Goal: Transaction & Acquisition: Download file/media

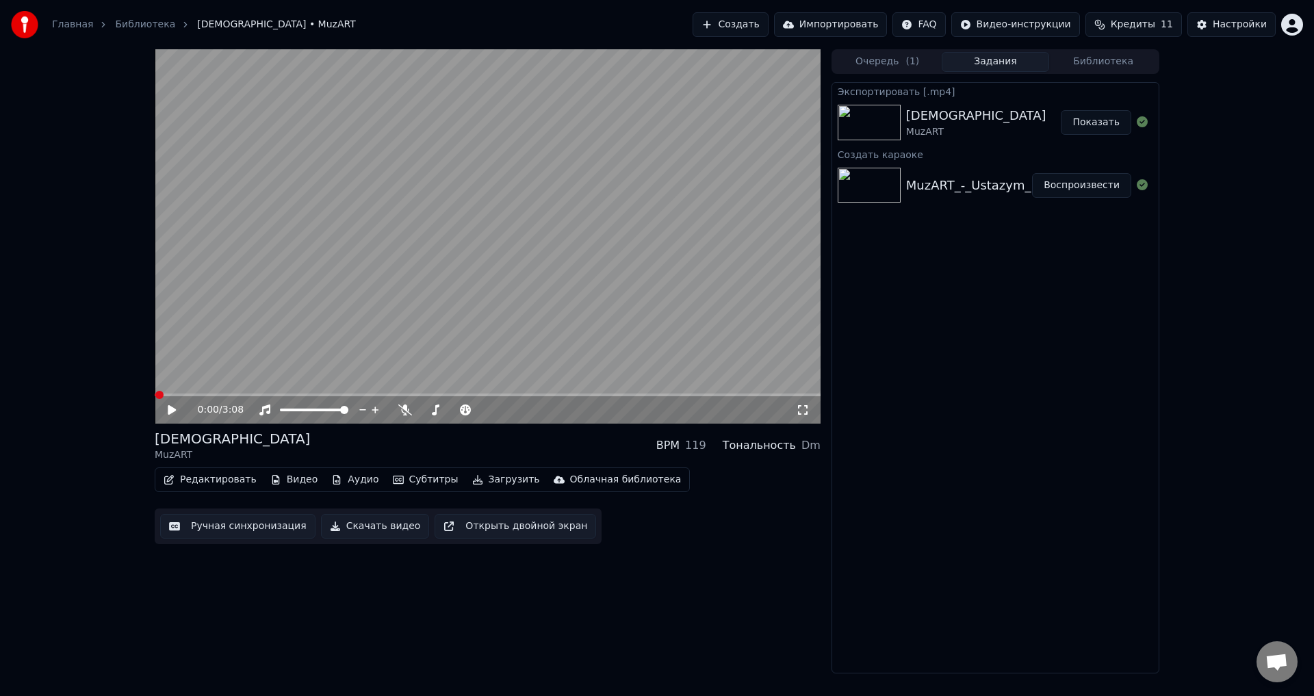
click at [225, 478] on button "Редактировать" at bounding box center [210, 479] width 104 height 19
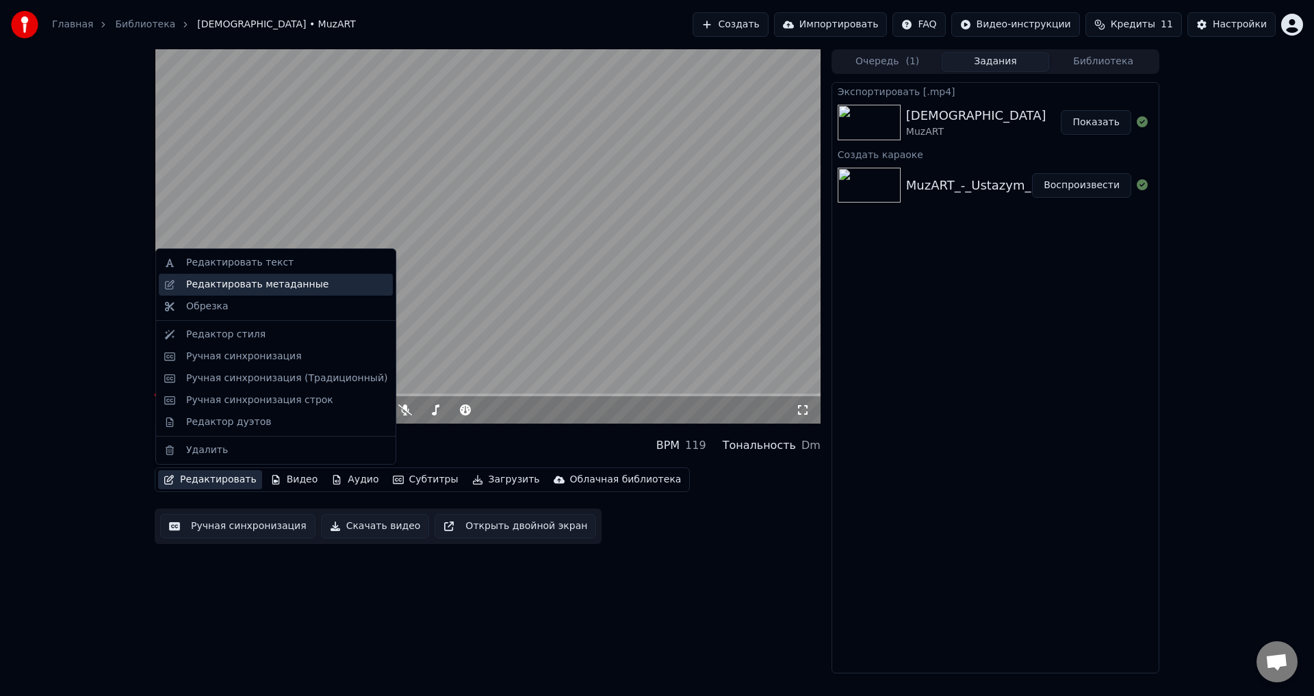
click at [279, 288] on div "Редактировать метаданные" at bounding box center [257, 285] width 142 height 14
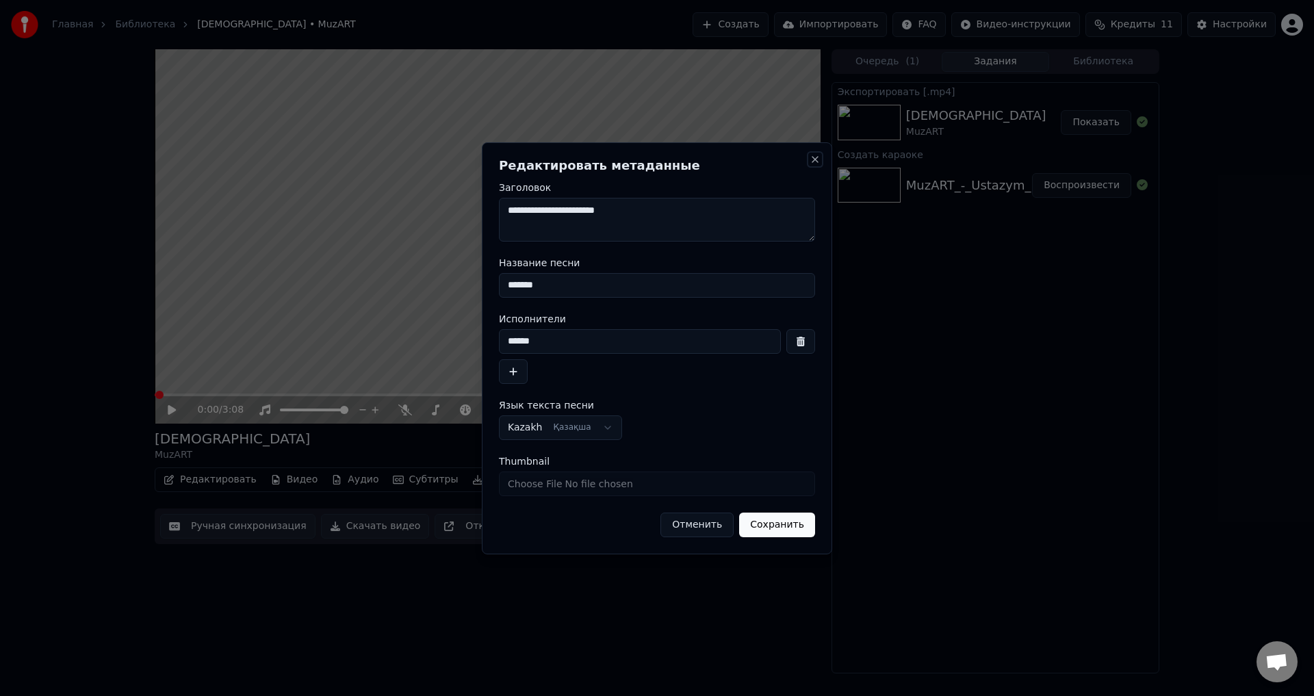
click at [815, 161] on button "Close" at bounding box center [815, 159] width 11 height 11
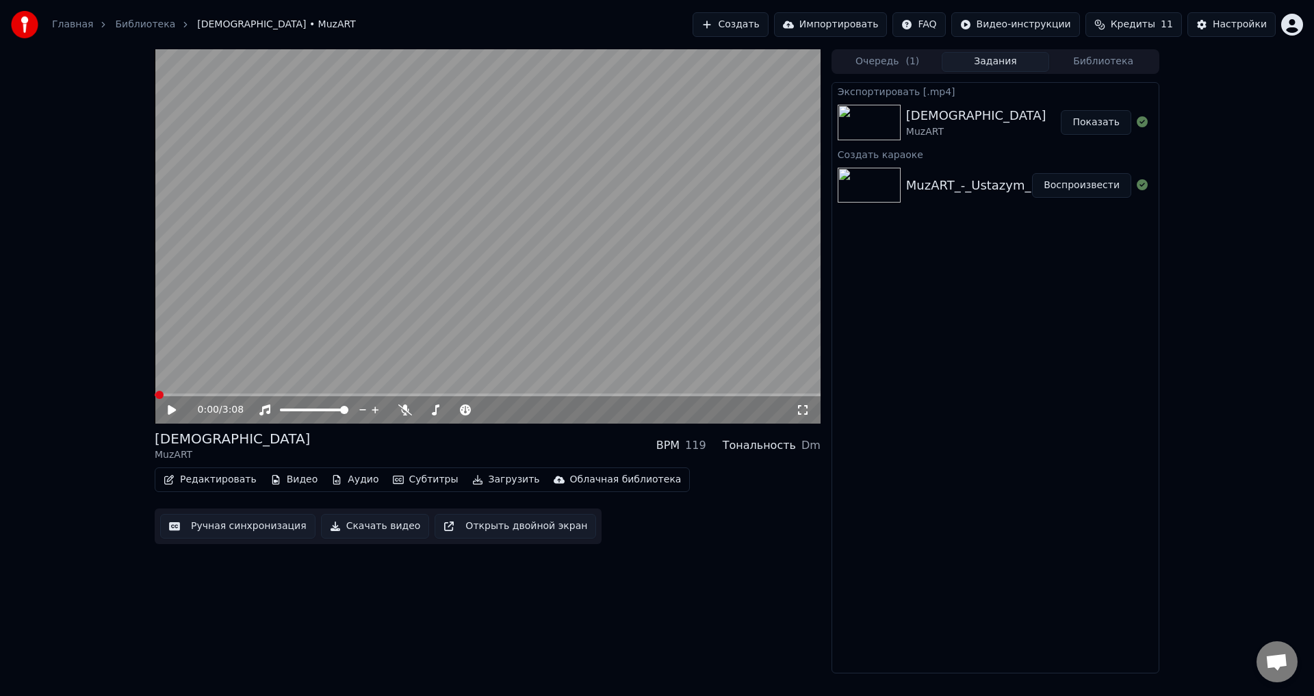
click at [615, 196] on video at bounding box center [488, 236] width 666 height 374
click at [615, 197] on video at bounding box center [488, 236] width 666 height 374
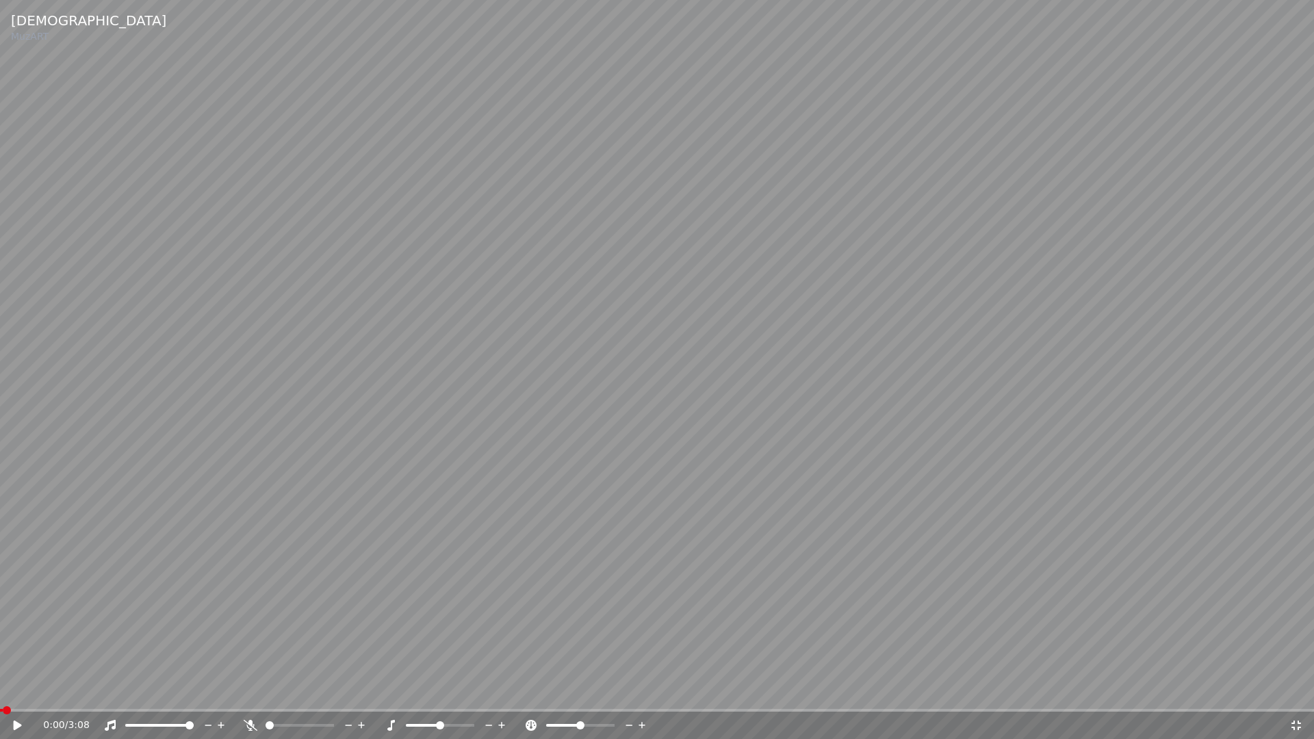
click at [615, 239] on video at bounding box center [657, 369] width 1314 height 739
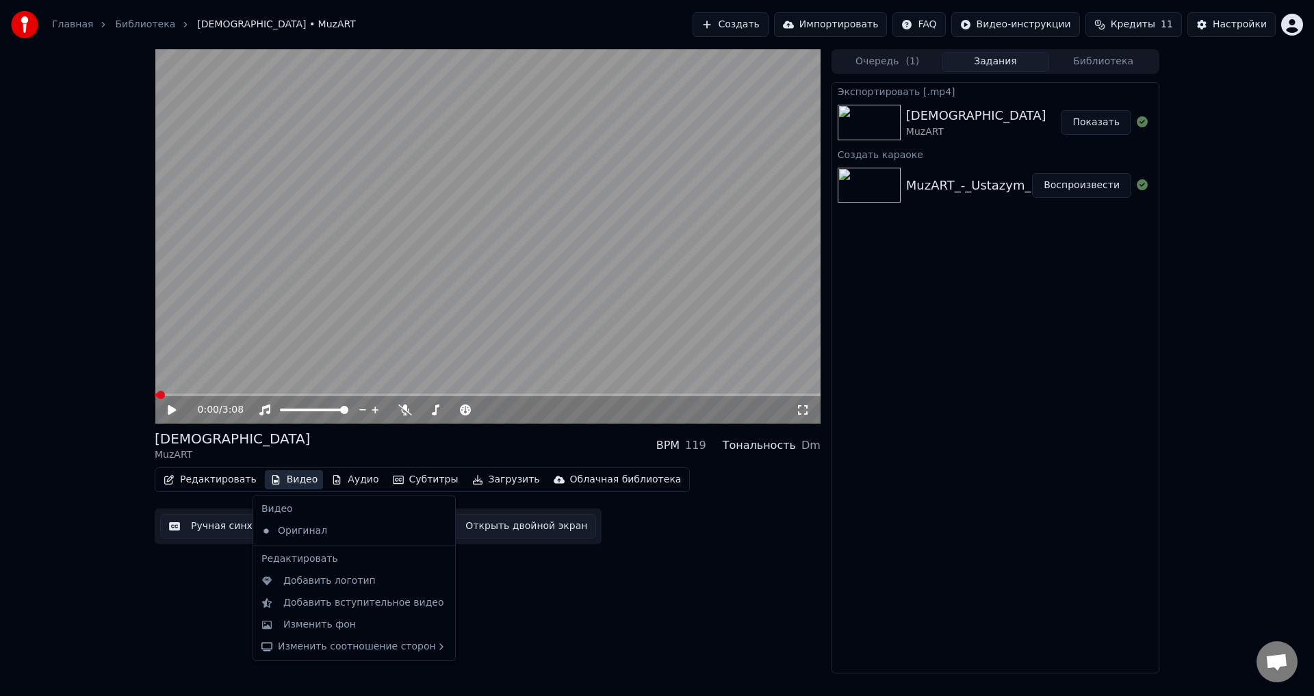
click at [287, 478] on button "Видео" at bounding box center [294, 479] width 59 height 19
click at [318, 630] on div "Изменить фон" at bounding box center [319, 625] width 73 height 14
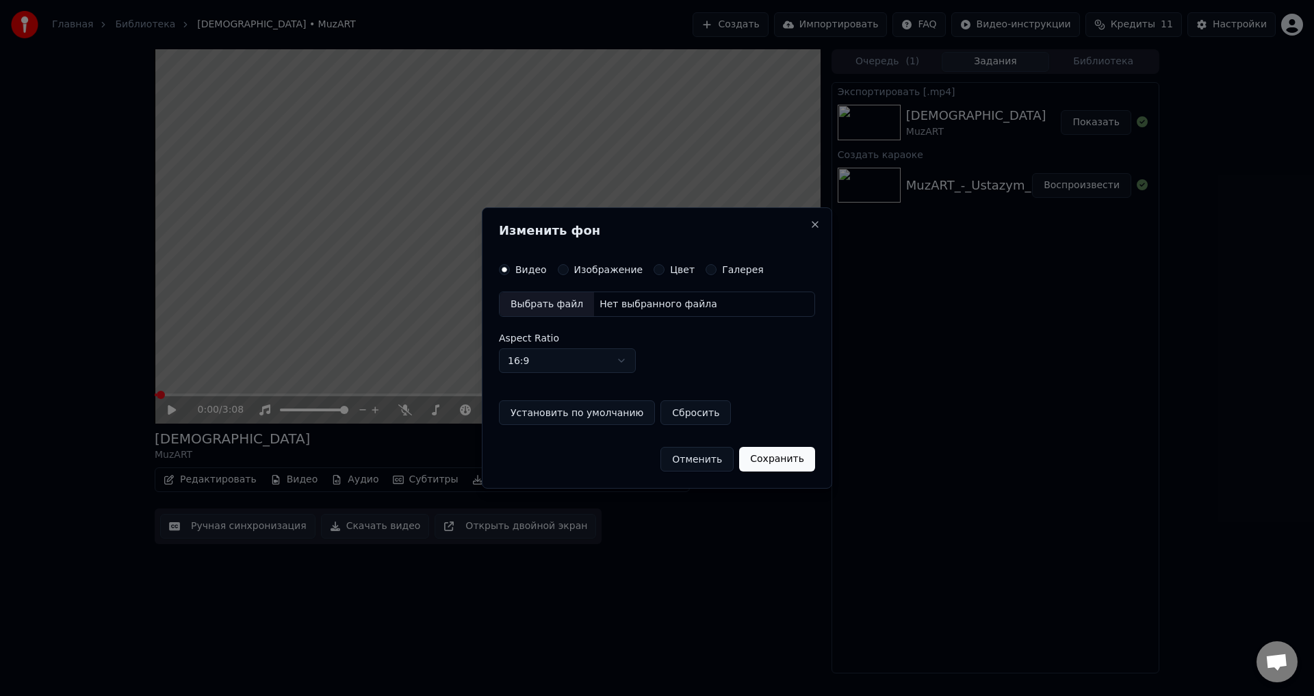
click at [539, 298] on div "Выбрать файл" at bounding box center [547, 304] width 94 height 25
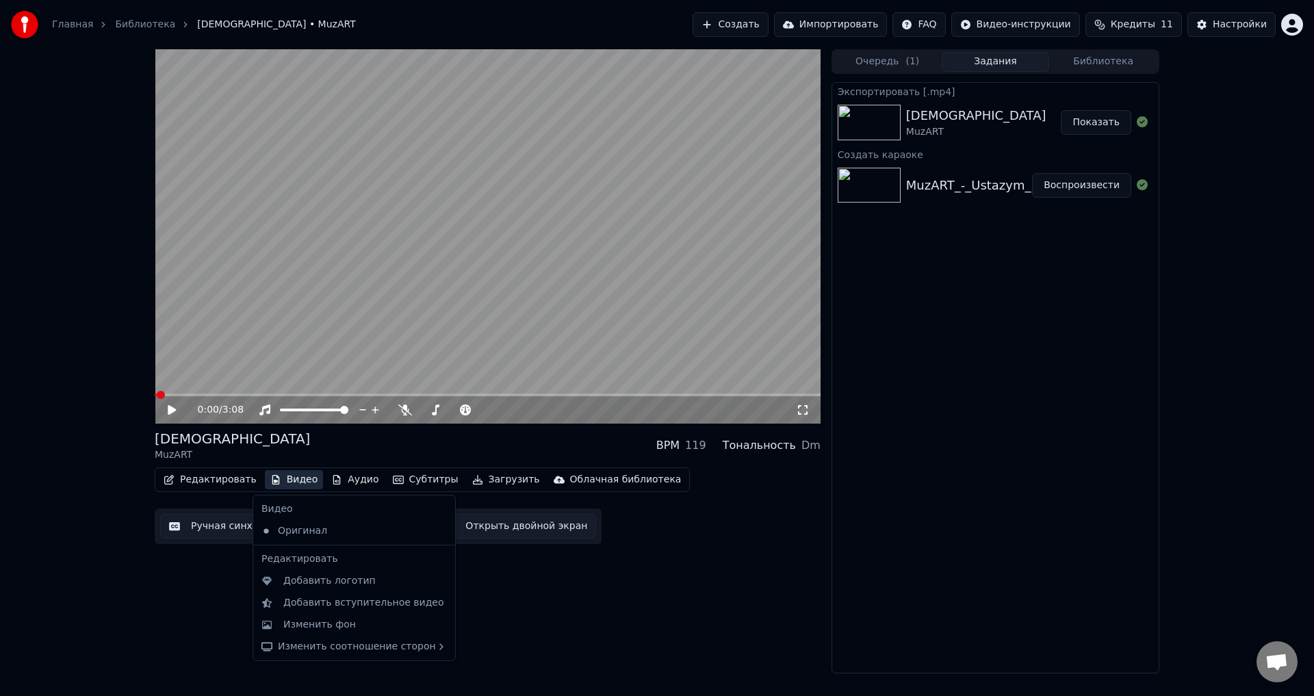
click at [277, 483] on button "Видео" at bounding box center [294, 479] width 59 height 19
click at [342, 632] on div "Изменить фон" at bounding box center [354, 625] width 196 height 22
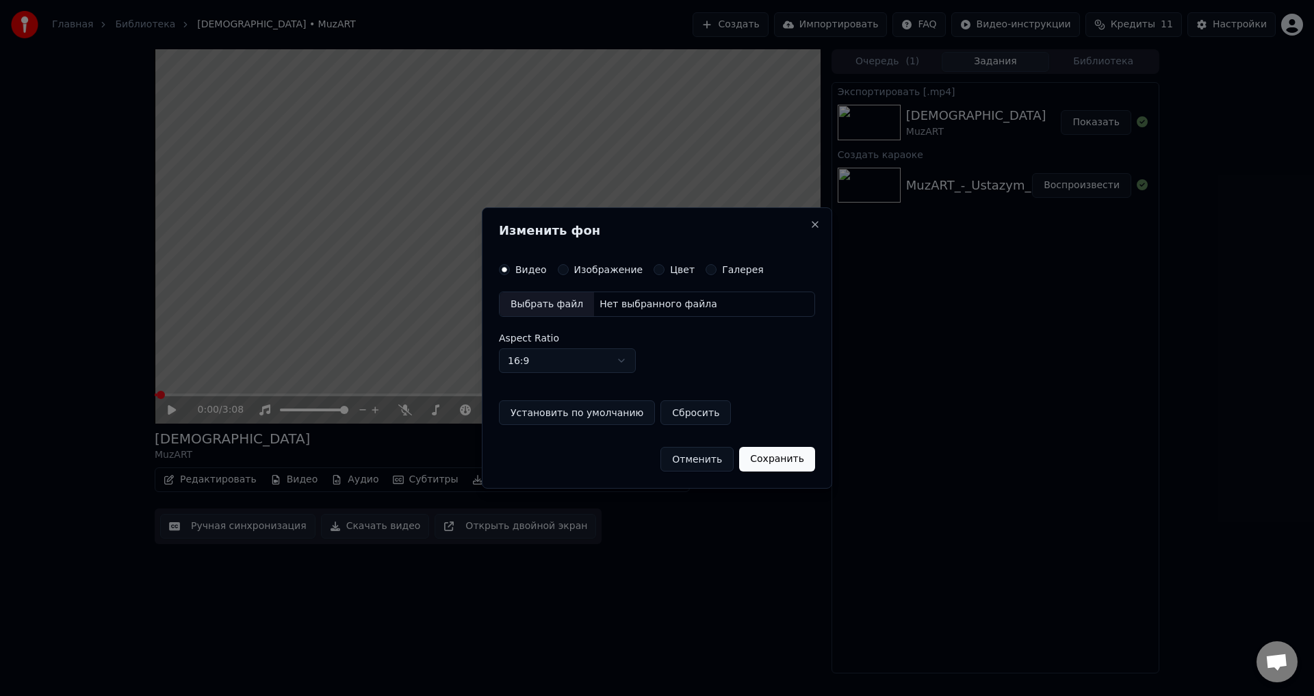
click at [557, 309] on div "Выбрать файл" at bounding box center [547, 304] width 94 height 25
click at [575, 270] on label "Изображение" at bounding box center [608, 270] width 69 height 10
click at [569, 270] on button "Изображение" at bounding box center [563, 269] width 11 height 11
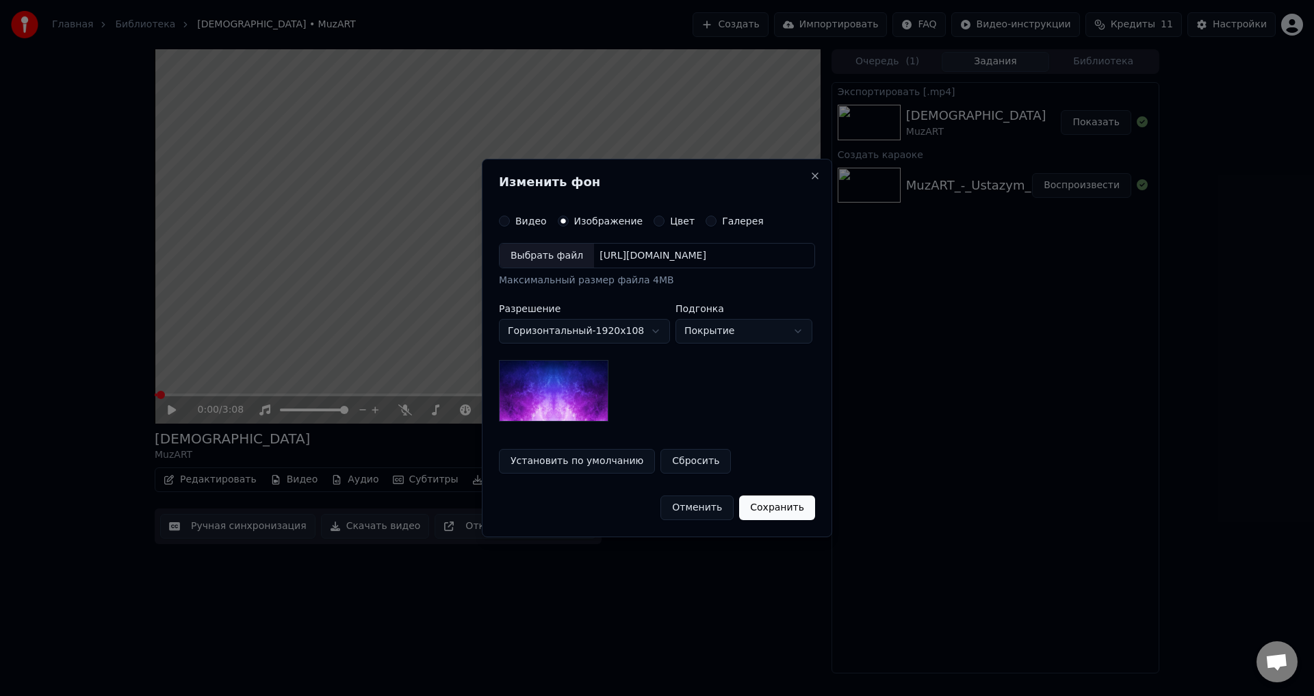
click at [557, 257] on div "Выбрать файл" at bounding box center [547, 256] width 94 height 25
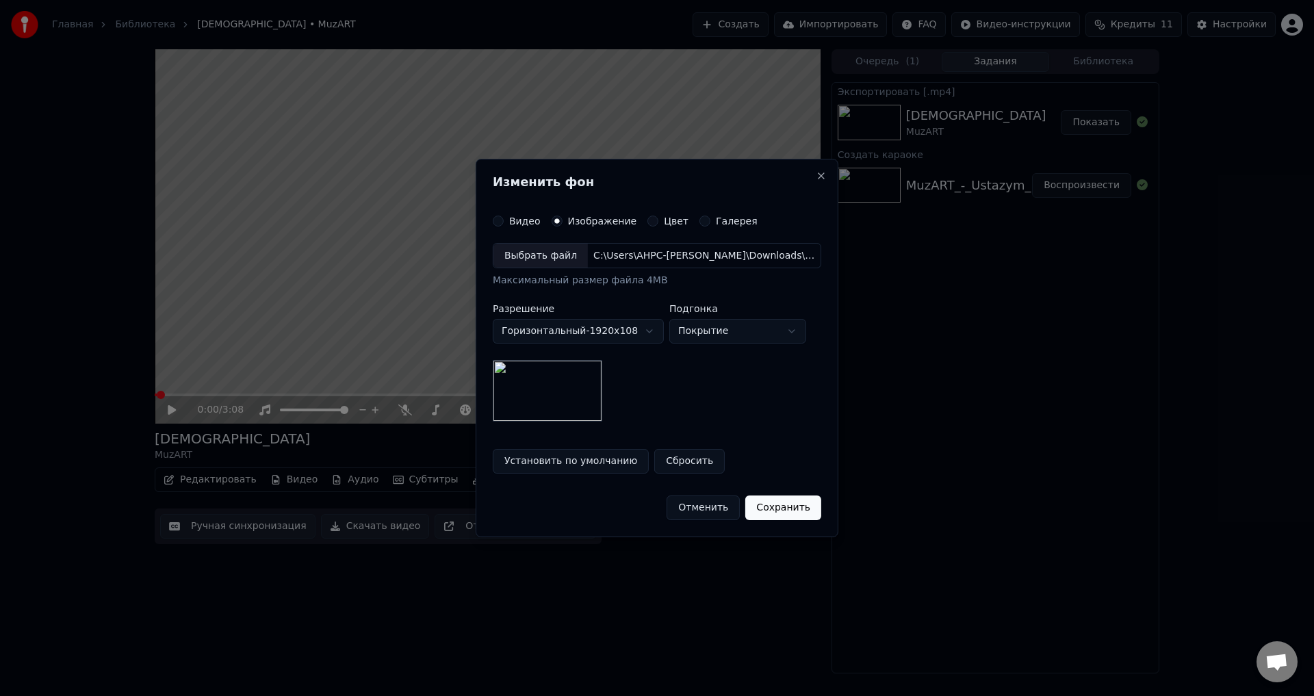
click at [773, 503] on button "Сохранить" at bounding box center [784, 508] width 76 height 25
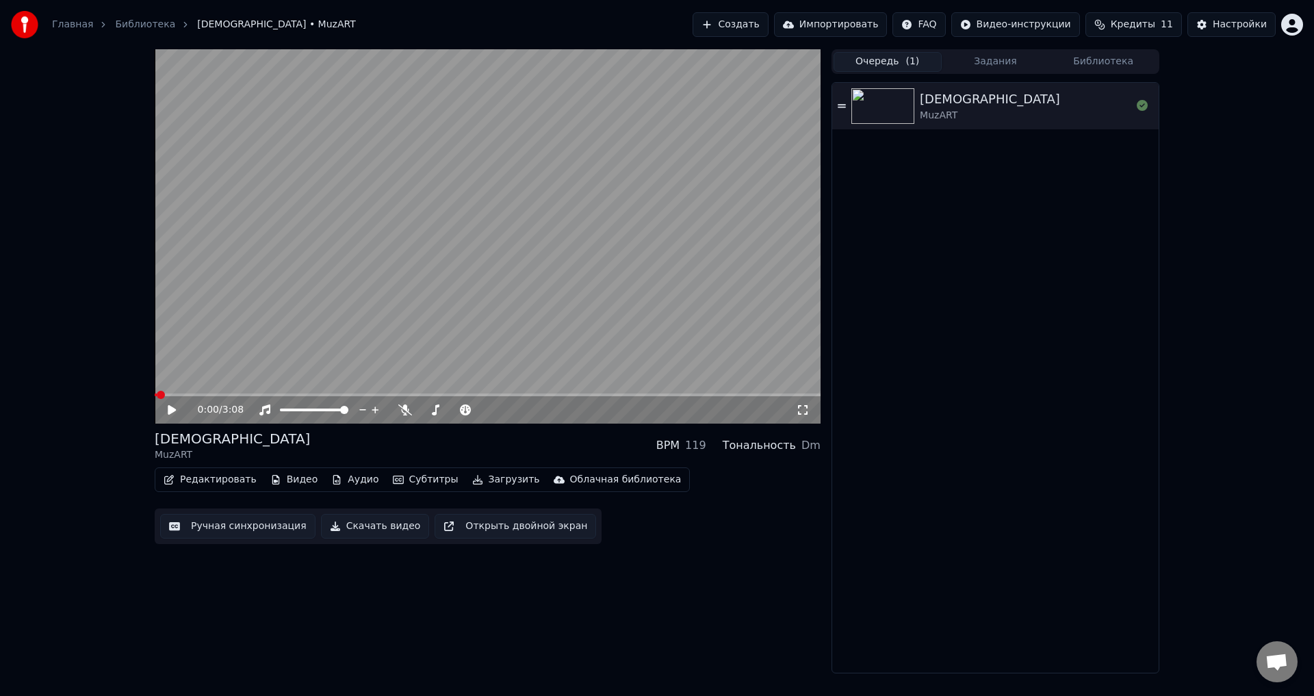
click at [859, 57] on button "Очередь ( 1 )" at bounding box center [888, 62] width 108 height 20
click at [167, 409] on icon at bounding box center [182, 410] width 32 height 11
click at [160, 395] on span at bounding box center [164, 395] width 8 height 8
click at [164, 409] on div "0:02 / 3:08" at bounding box center [487, 410] width 655 height 14
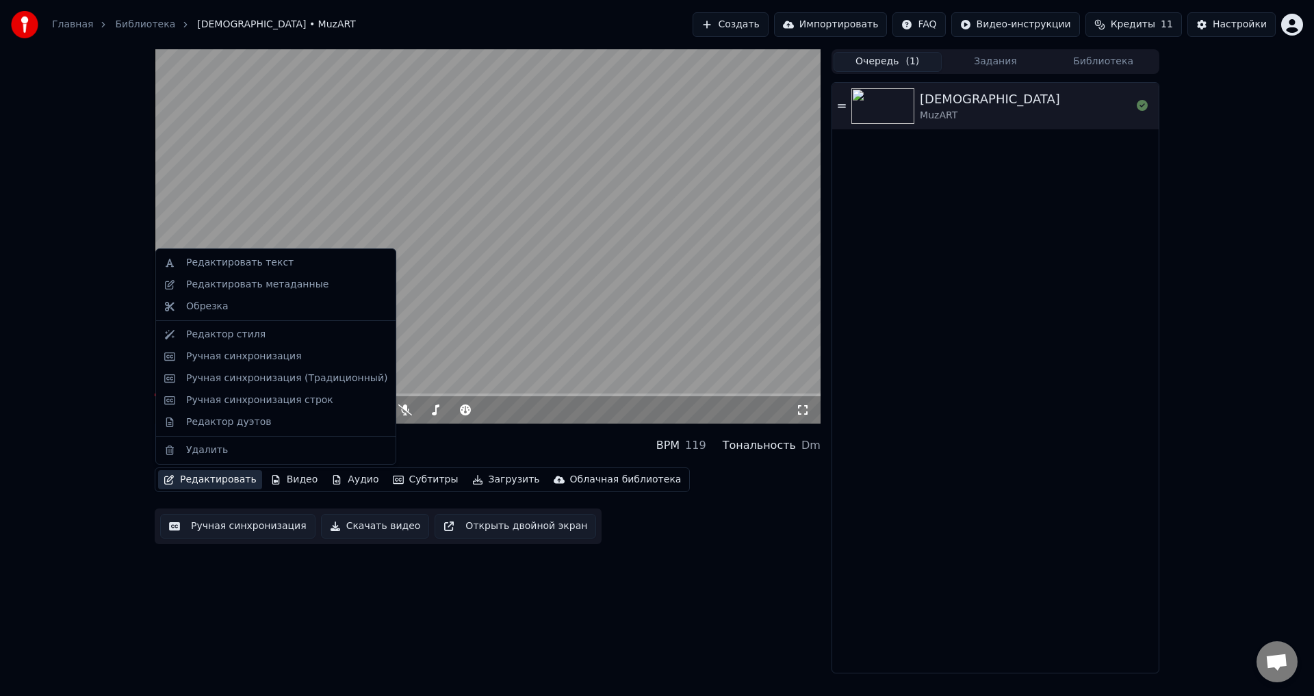
click at [204, 485] on button "Редактировать" at bounding box center [210, 479] width 104 height 19
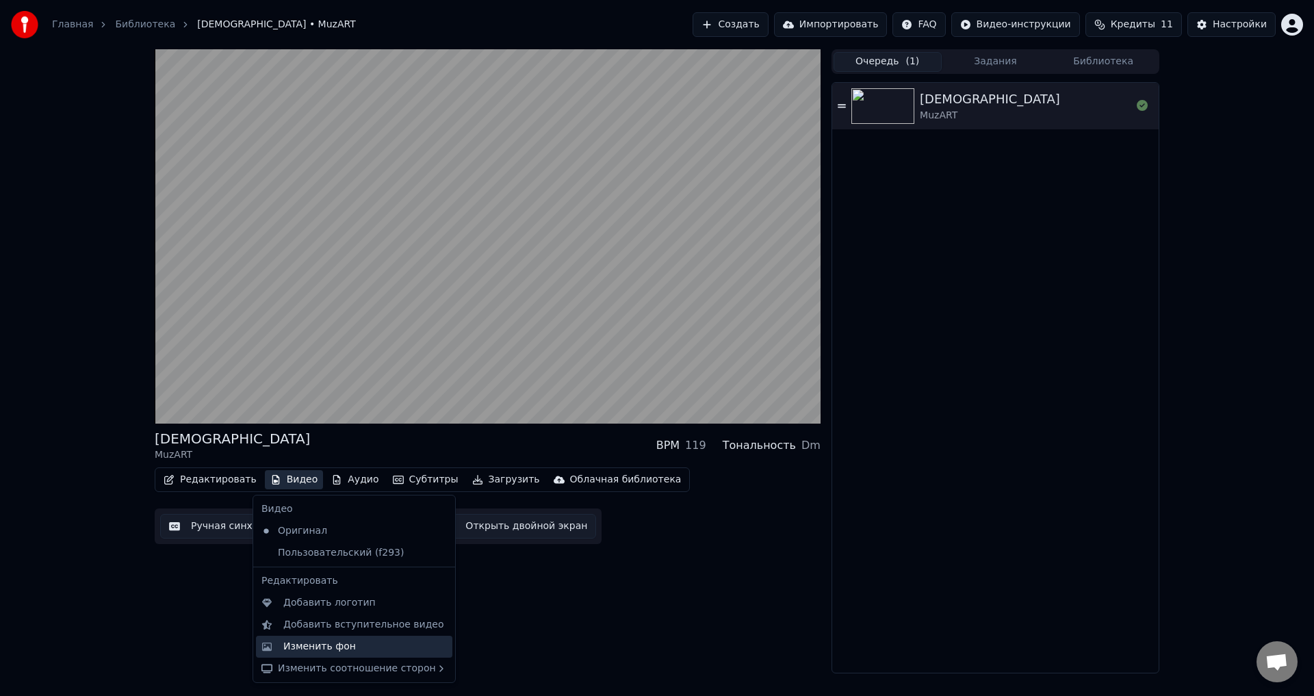
click at [338, 646] on div "Изменить фон" at bounding box center [319, 647] width 73 height 14
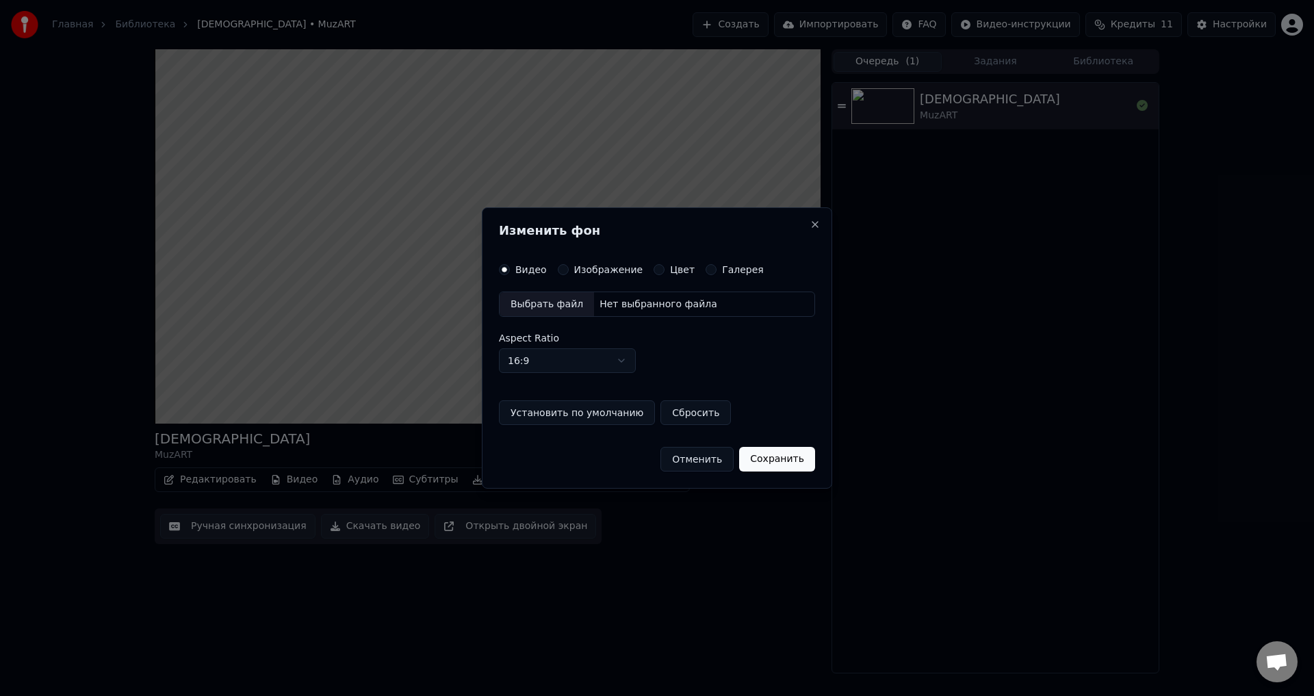
click at [589, 266] on label "Изображение" at bounding box center [608, 270] width 69 height 10
click at [569, 266] on button "Изображение" at bounding box center [563, 269] width 11 height 11
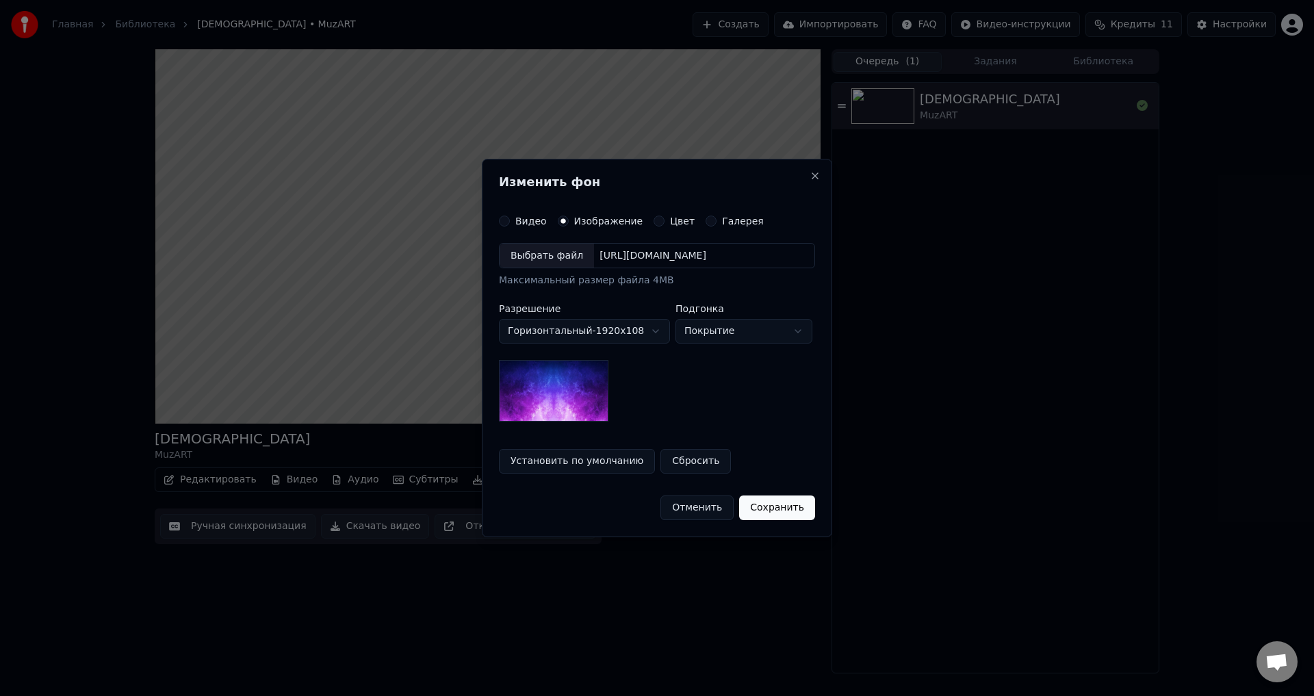
click at [564, 266] on div "Выбрать файл" at bounding box center [547, 256] width 94 height 25
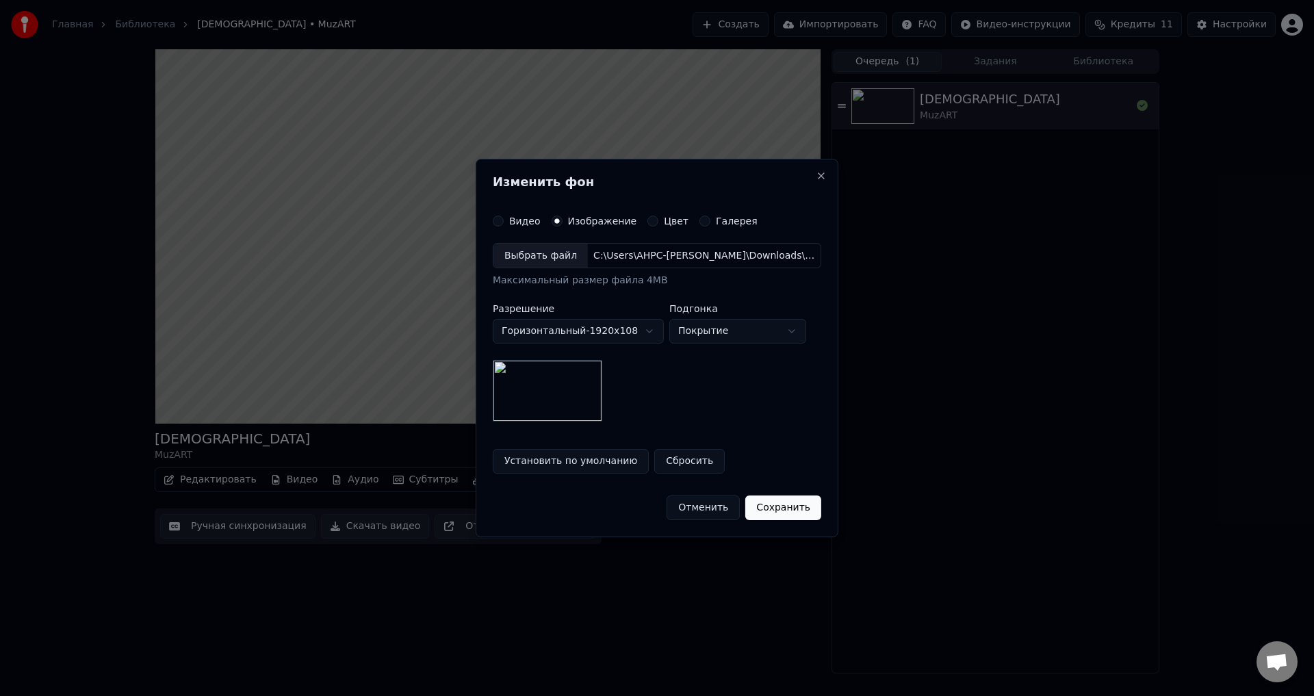
click at [767, 507] on button "Сохранить" at bounding box center [784, 508] width 76 height 25
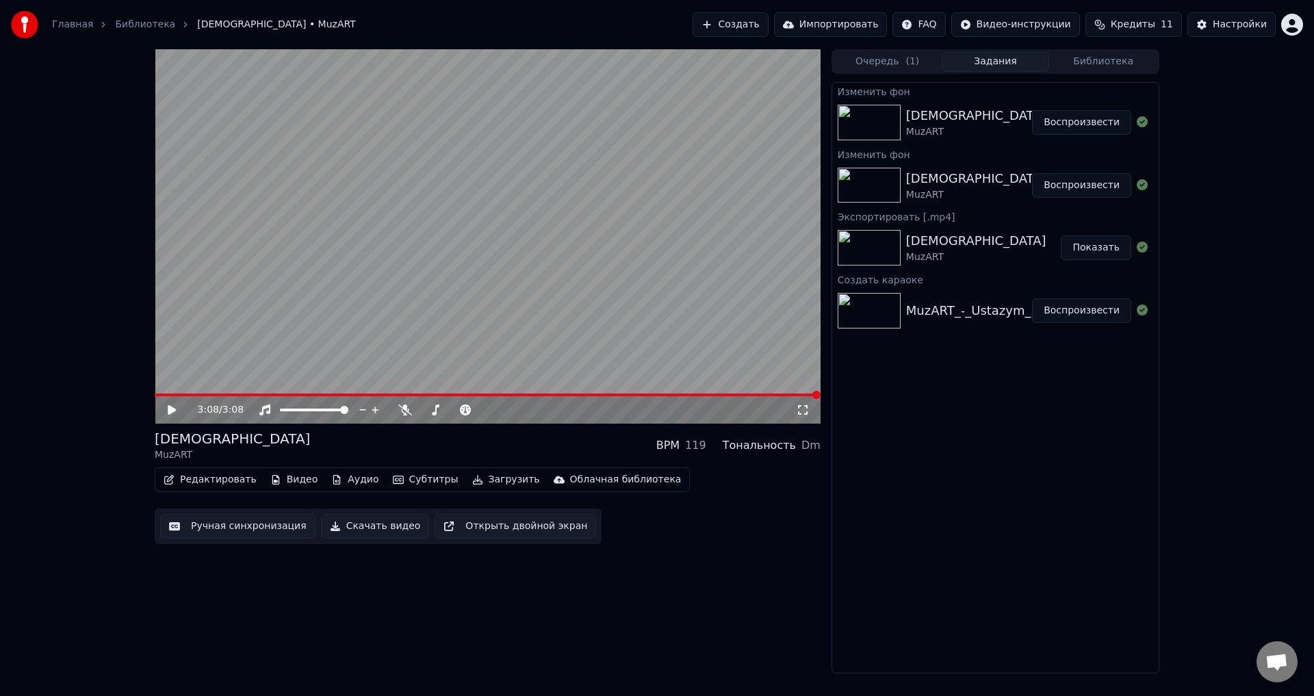
click at [888, 33] on button "Импортировать" at bounding box center [831, 24] width 114 height 25
drag, startPoint x: 910, startPoint y: 79, endPoint x: 907, endPoint y: 72, distance: 8.0
click at [908, 73] on div "Очередь ( 1 ) Задания Библиотека Изменить фон Ustazym MuzART Воспроизвести Изме…" at bounding box center [996, 361] width 328 height 624
click at [908, 72] on div "Очередь ( 1 ) Задания Библиотека" at bounding box center [996, 61] width 328 height 25
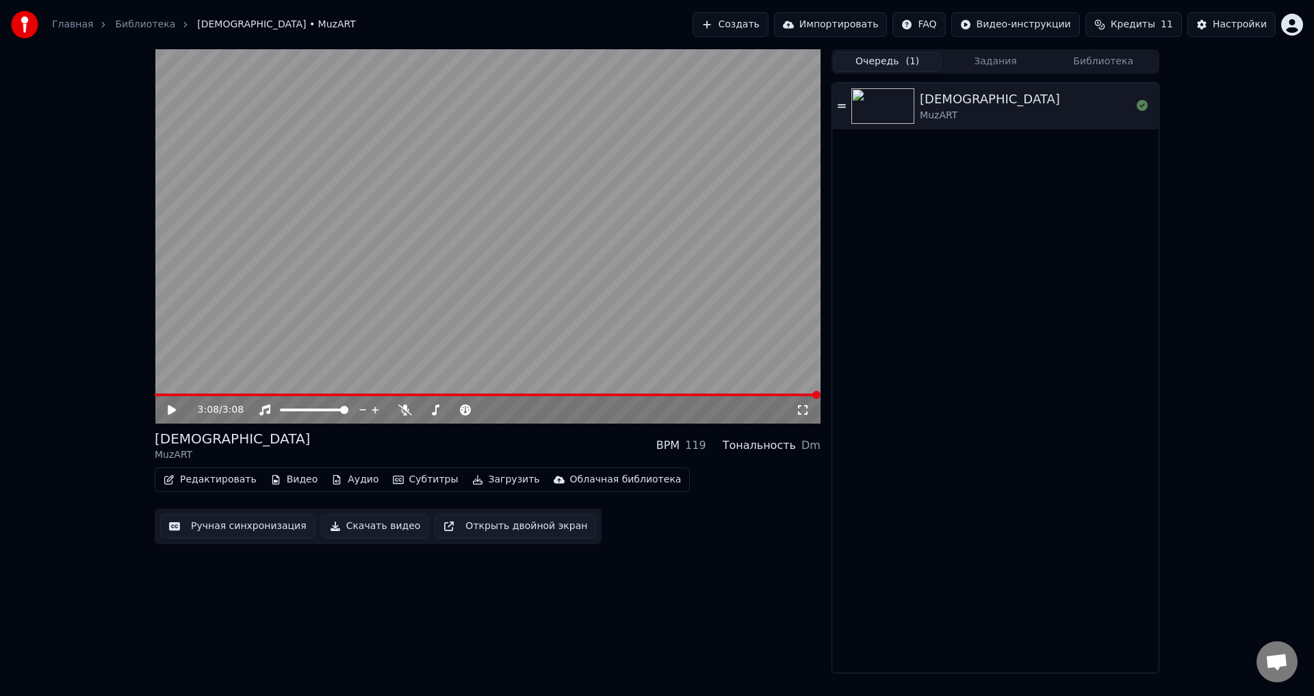
click at [892, 58] on button "Очередь ( 1 )" at bounding box center [888, 62] width 108 height 20
click at [969, 107] on div "Ustazym MuzART" at bounding box center [1026, 106] width 212 height 33
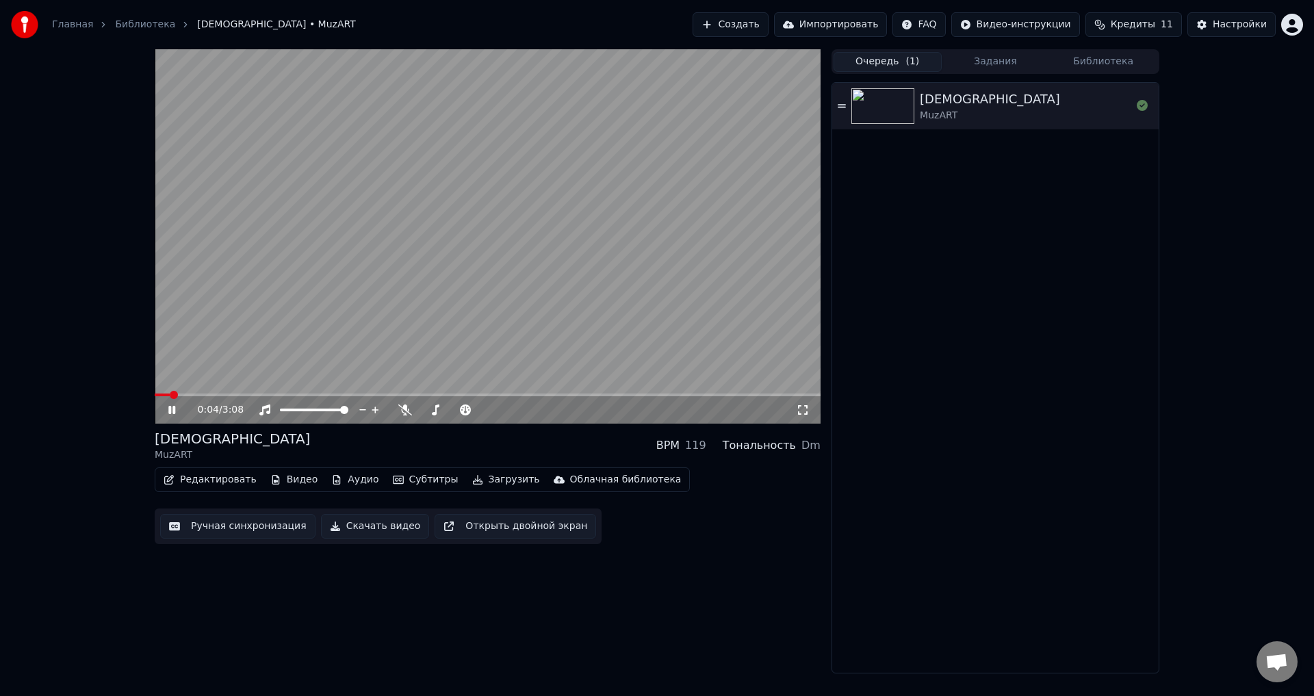
click at [178, 414] on icon at bounding box center [182, 410] width 32 height 11
click at [174, 415] on icon at bounding box center [182, 410] width 32 height 11
click at [288, 394] on span at bounding box center [488, 395] width 666 height 3
click at [372, 526] on button "Скачать видео" at bounding box center [375, 526] width 109 height 25
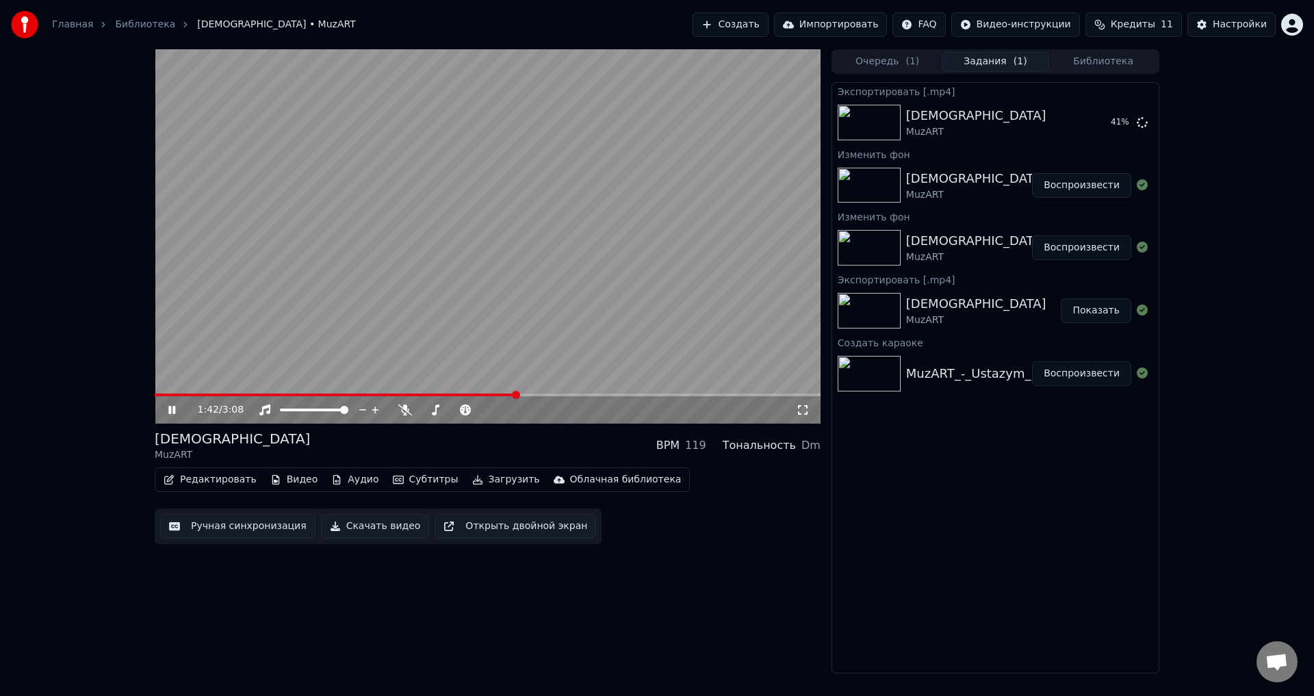
click at [791, 584] on div "1:42 / 3:08 Ustazym MuzART BPM 119 Тональность Dm Редактировать Видео Аудио Суб…" at bounding box center [488, 361] width 666 height 624
drag, startPoint x: 173, startPoint y: 411, endPoint x: 261, endPoint y: 396, distance: 89.0
click at [175, 411] on icon at bounding box center [171, 410] width 7 height 8
click at [1095, 118] on button "Показать" at bounding box center [1096, 122] width 71 height 25
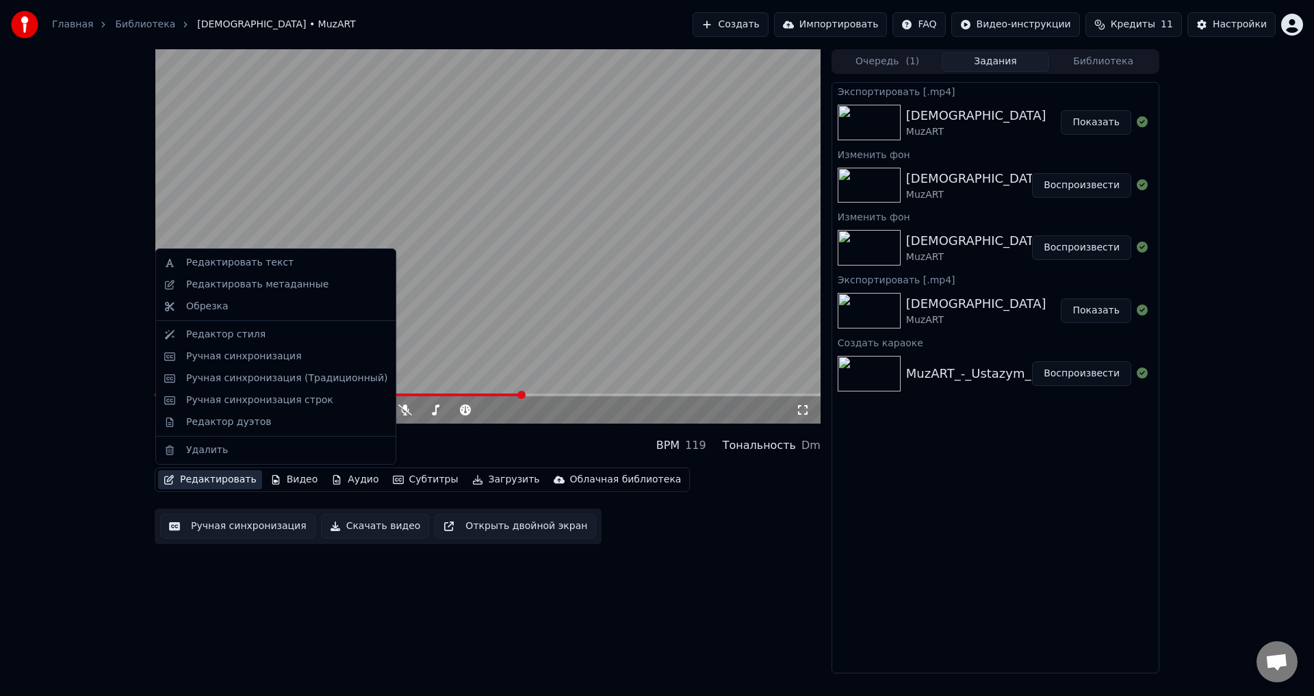
click at [219, 477] on button "Редактировать" at bounding box center [210, 479] width 104 height 19
click at [264, 270] on div "Редактировать текст" at bounding box center [276, 263] width 234 height 22
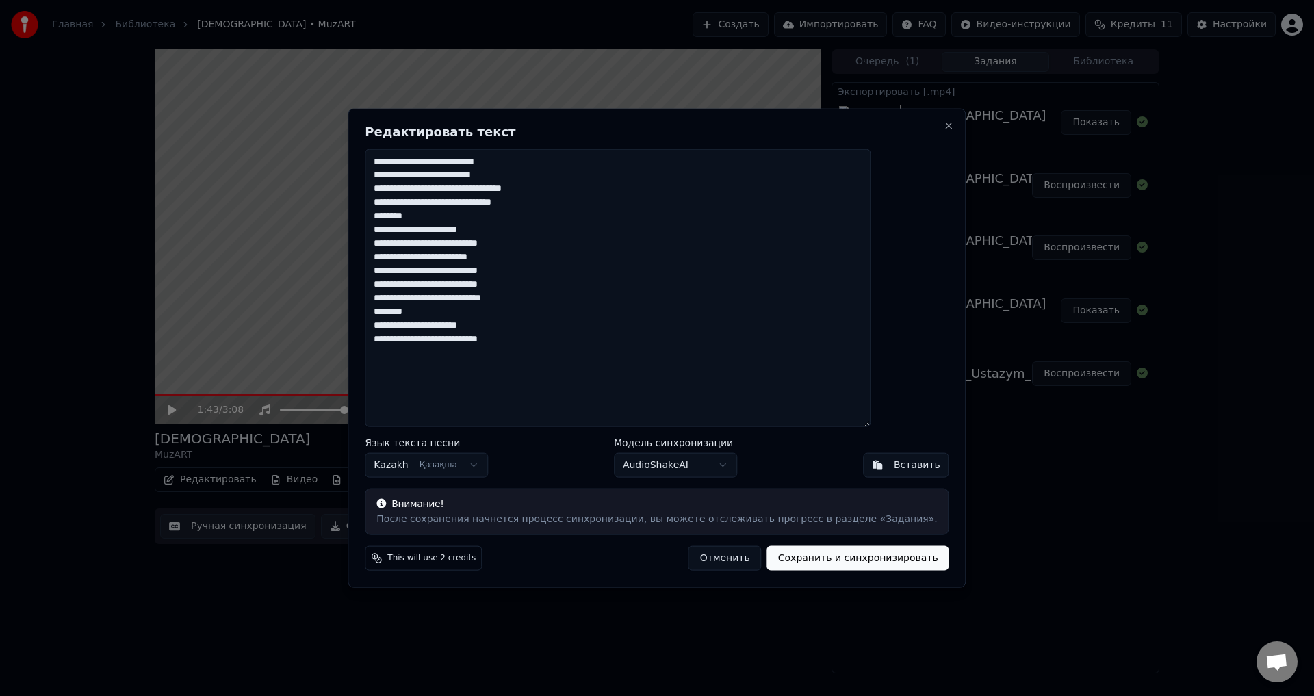
click at [427, 177] on textarea "**********" at bounding box center [618, 288] width 506 height 279
click at [944, 127] on button "Close" at bounding box center [949, 125] width 11 height 11
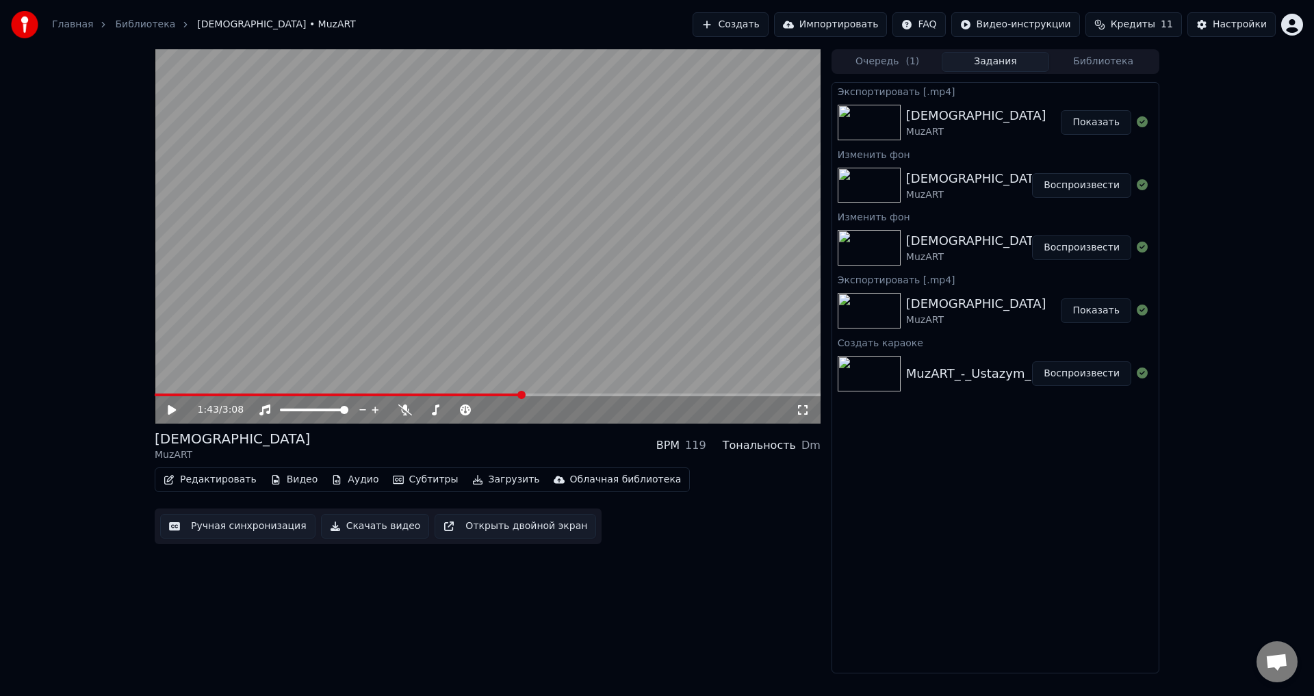
drag, startPoint x: 348, startPoint y: 392, endPoint x: 332, endPoint y: 392, distance: 15.7
click at [333, 392] on video at bounding box center [488, 236] width 666 height 374
click at [155, 394] on span at bounding box center [155, 395] width 0 height 3
click at [177, 412] on icon at bounding box center [182, 410] width 32 height 11
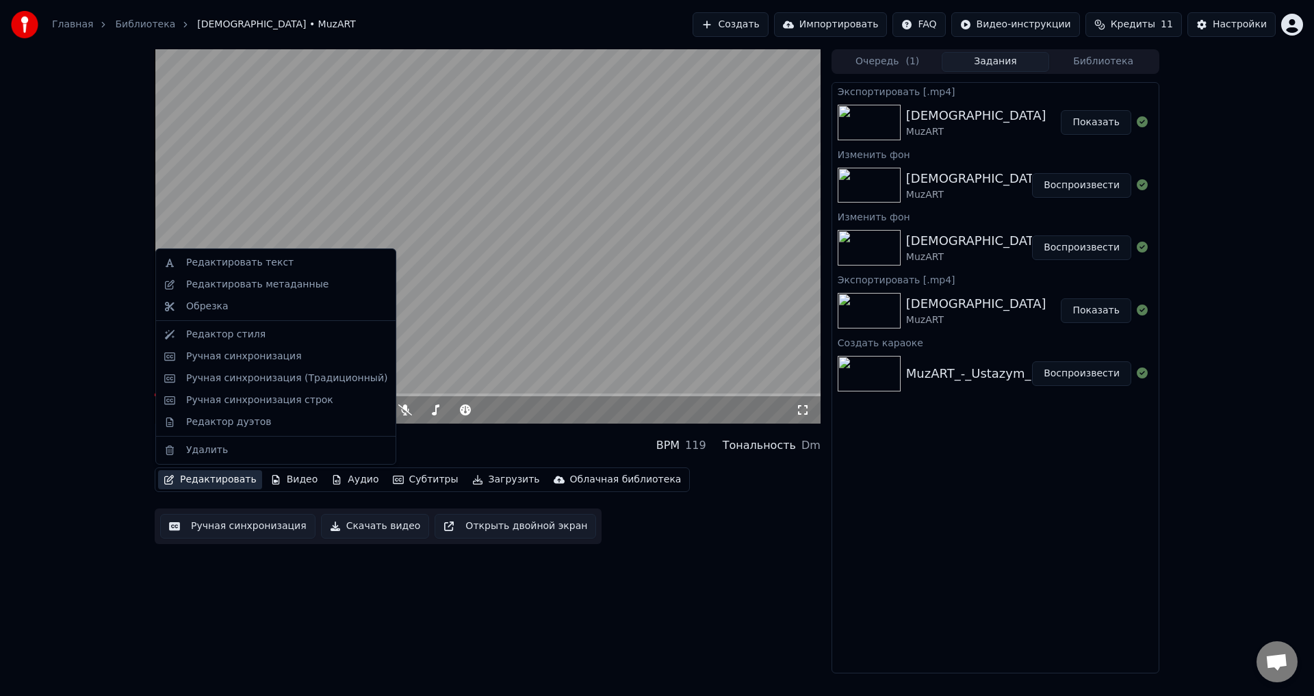
click at [218, 477] on button "Редактировать" at bounding box center [210, 479] width 104 height 19
click at [272, 286] on div "Редактировать метаданные" at bounding box center [257, 285] width 142 height 14
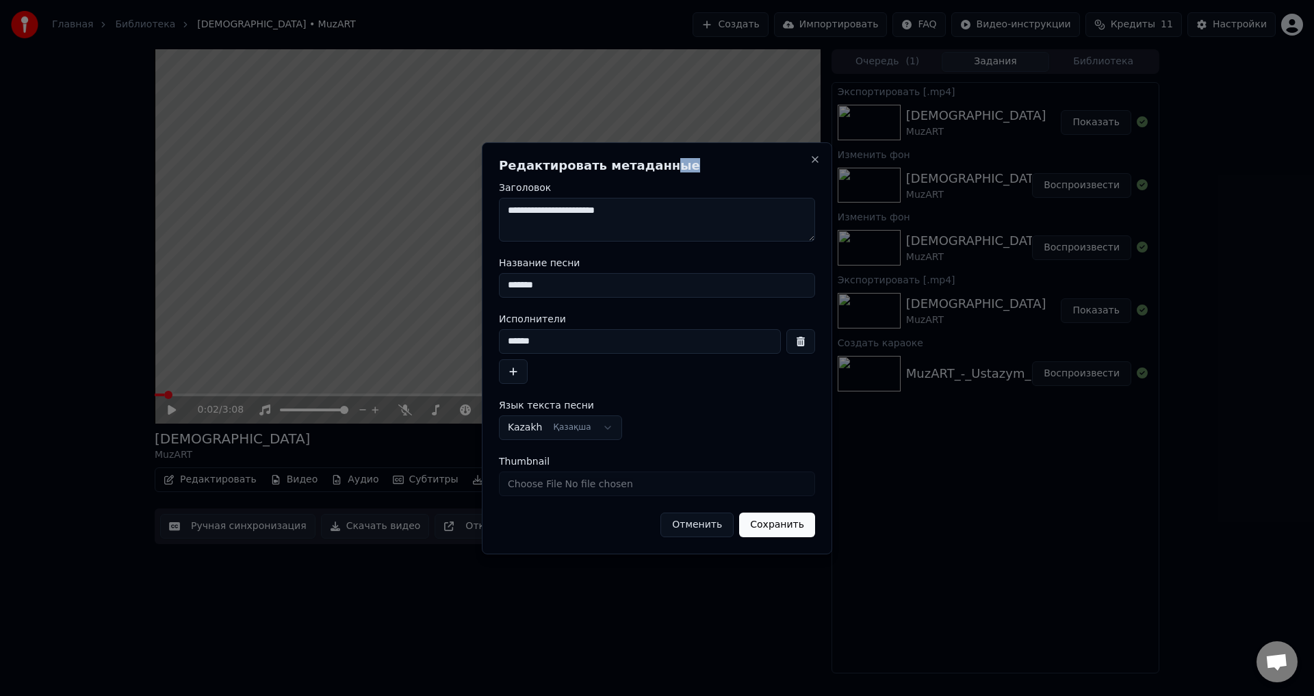
drag, startPoint x: 692, startPoint y: 170, endPoint x: 759, endPoint y: 178, distance: 66.8
click at [759, 178] on div "**********" at bounding box center [657, 348] width 351 height 412
click at [720, 160] on h2 "Редактировать метаданные" at bounding box center [657, 166] width 316 height 12
drag, startPoint x: 588, startPoint y: 288, endPoint x: 483, endPoint y: 280, distance: 105.0
click at [483, 280] on div "**********" at bounding box center [657, 348] width 351 height 412
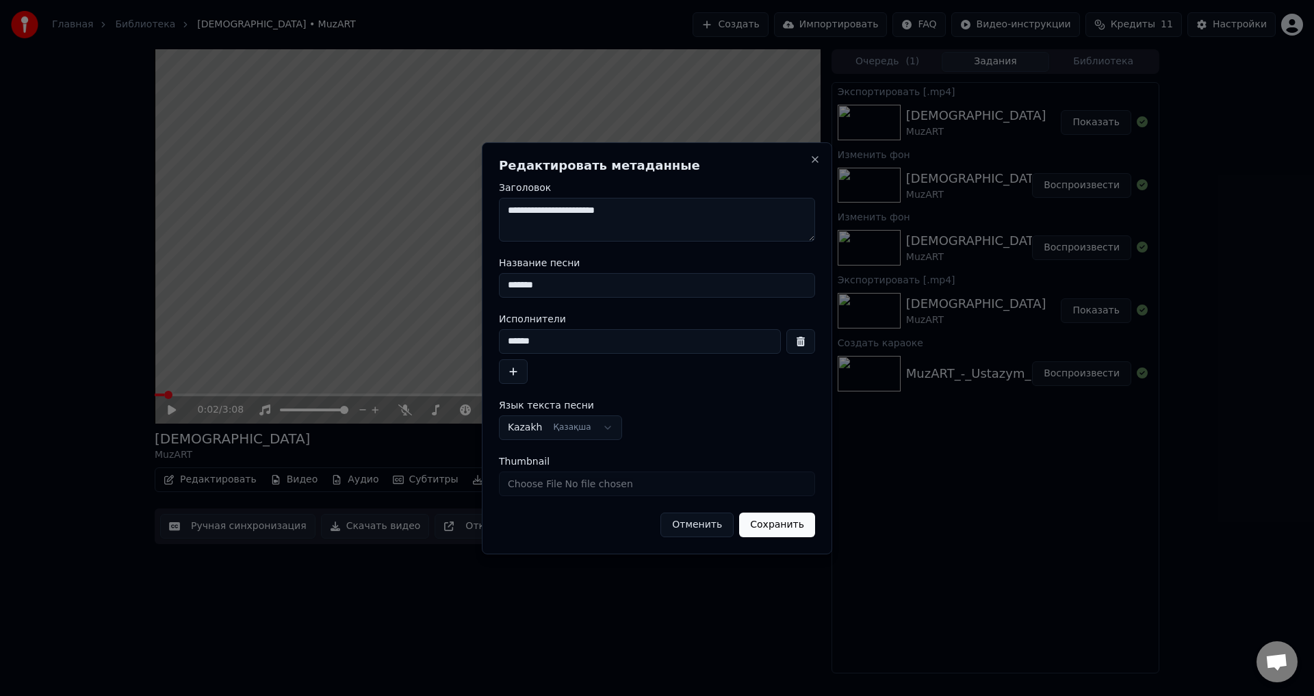
paste input
type input "*******"
drag, startPoint x: 567, startPoint y: 343, endPoint x: 507, endPoint y: 326, distance: 62.6
click at [459, 335] on body "**********" at bounding box center [657, 348] width 1314 height 696
click at [811, 341] on button "button" at bounding box center [801, 341] width 29 height 25
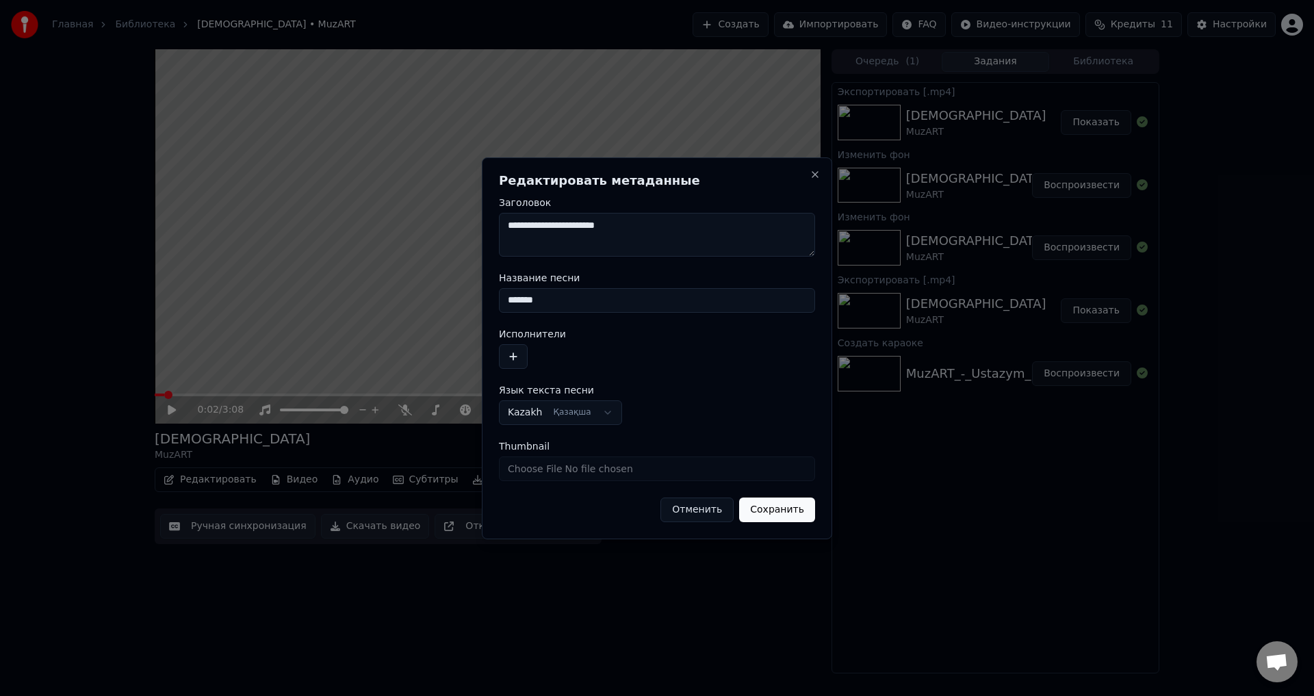
click at [774, 511] on button "Сохранить" at bounding box center [777, 510] width 76 height 25
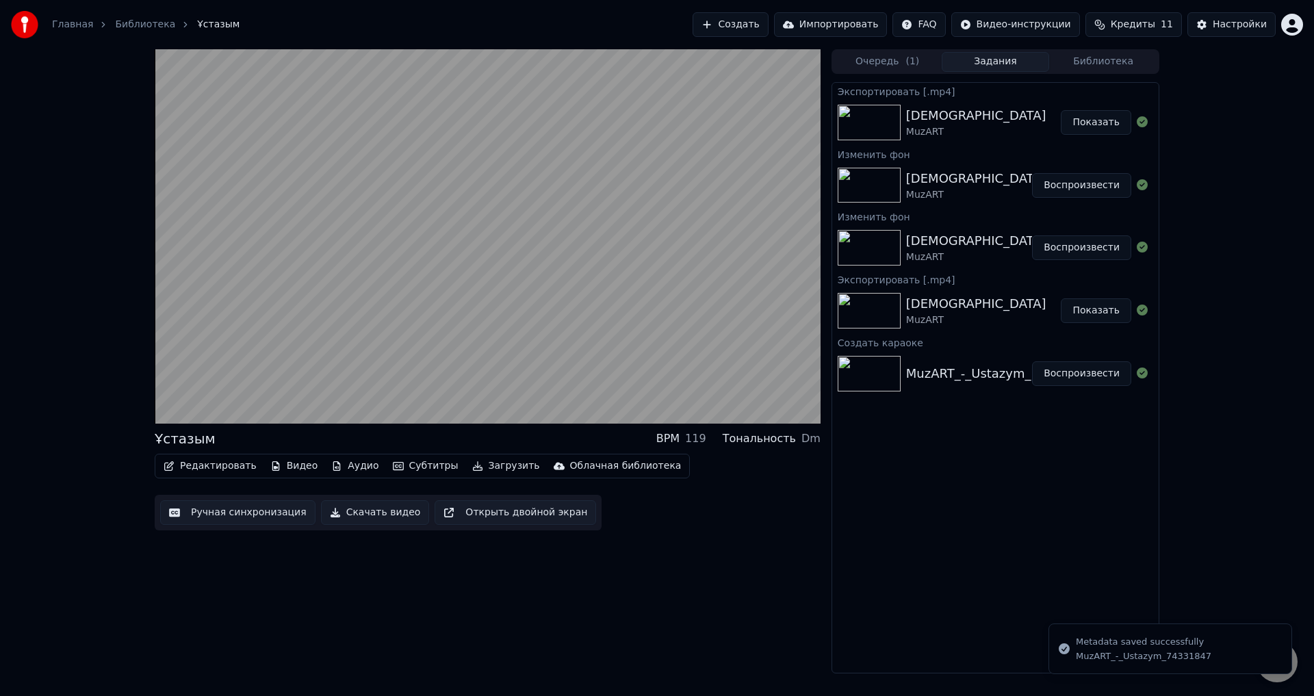
click at [893, 60] on button "Очередь ( 1 )" at bounding box center [888, 62] width 108 height 20
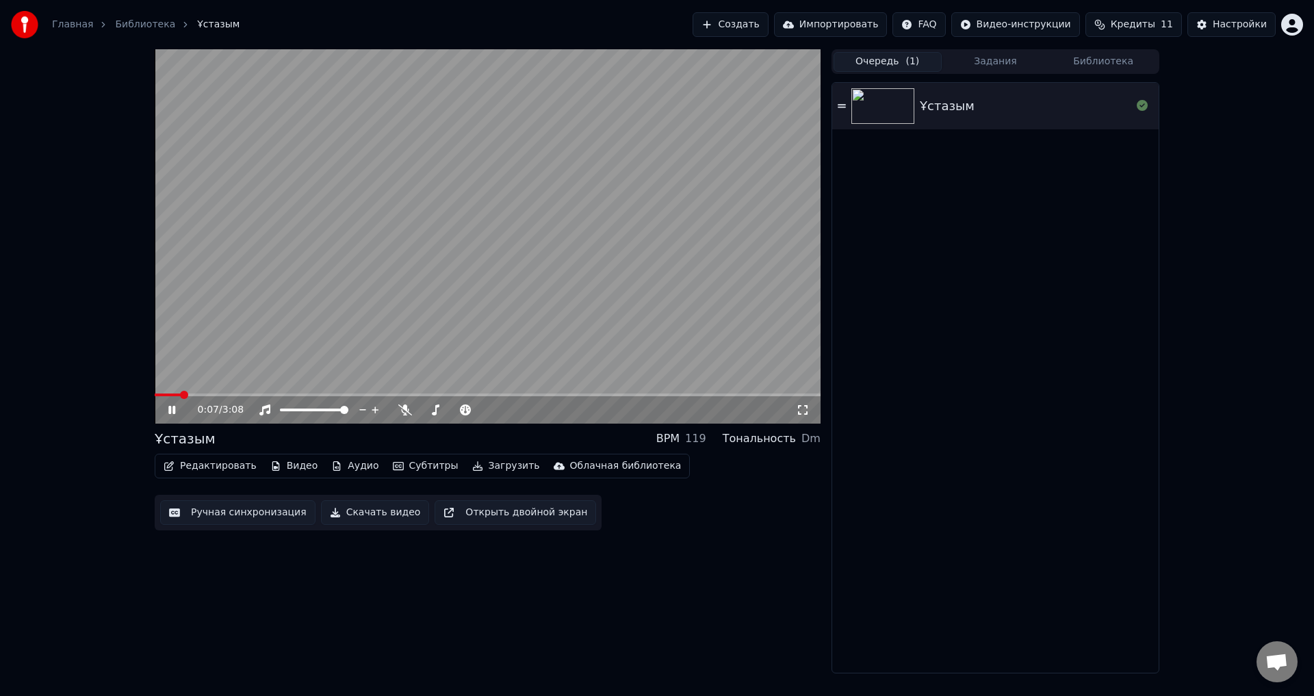
click at [374, 506] on button "Скачать видео" at bounding box center [375, 512] width 109 height 25
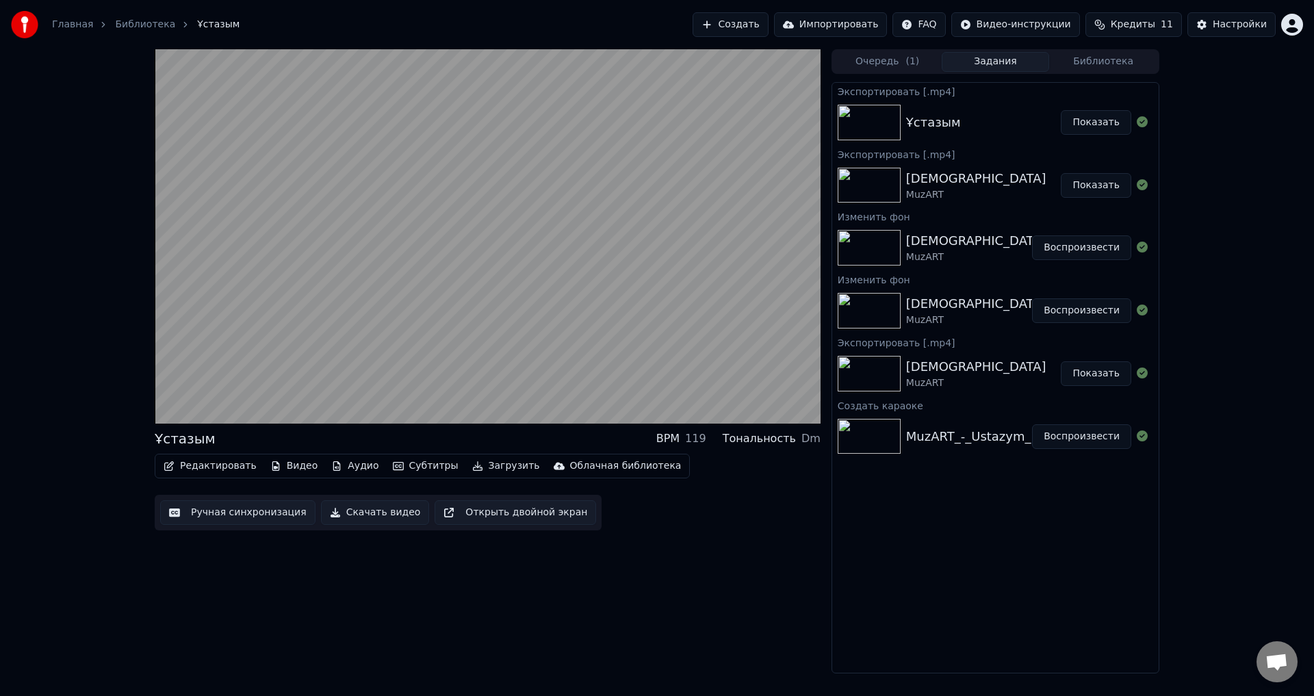
click at [1091, 120] on button "Показать" at bounding box center [1096, 122] width 71 height 25
click at [1098, 126] on button "Показать" at bounding box center [1096, 122] width 71 height 25
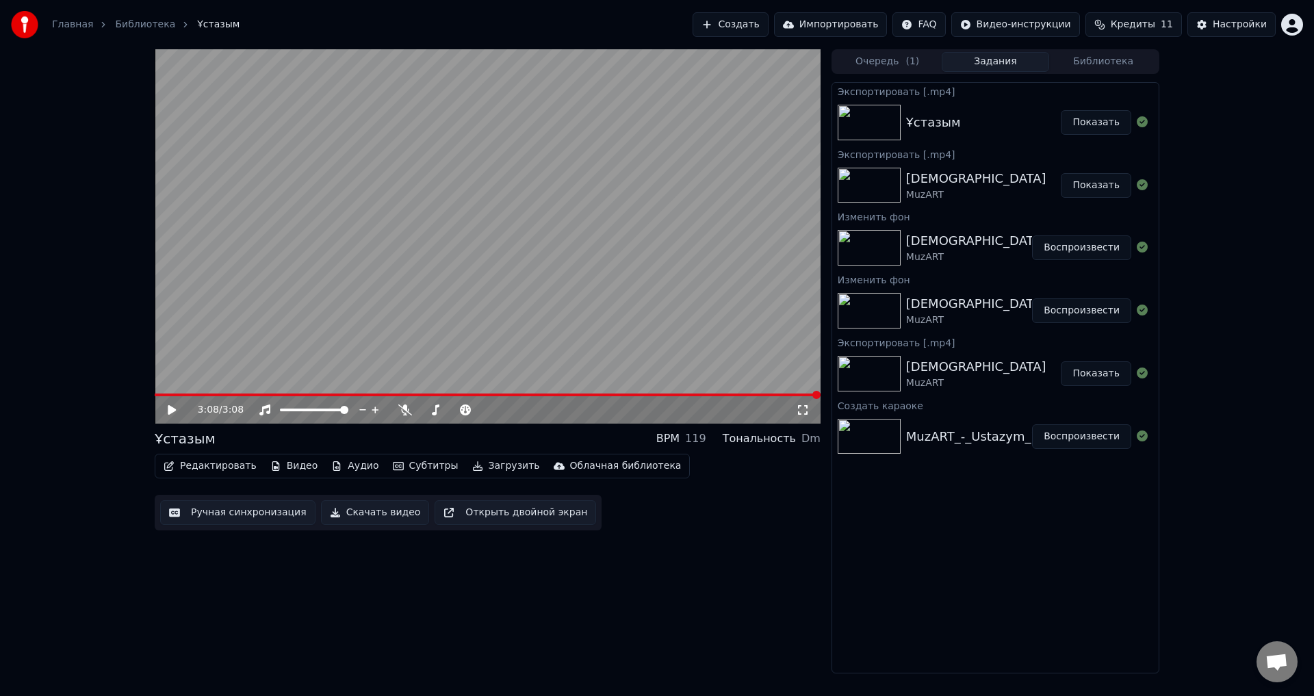
click at [236, 464] on button "Редактировать" at bounding box center [210, 466] width 104 height 19
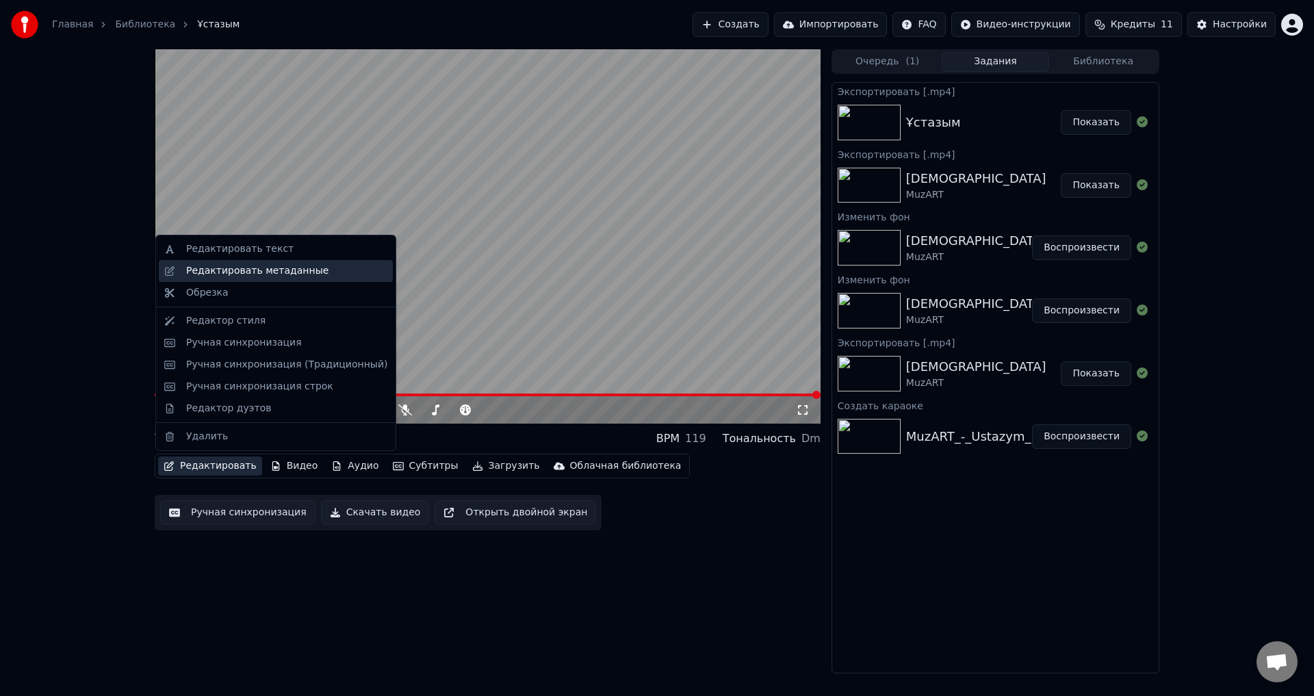
click at [275, 272] on div "Редактировать метаданные" at bounding box center [257, 271] width 142 height 14
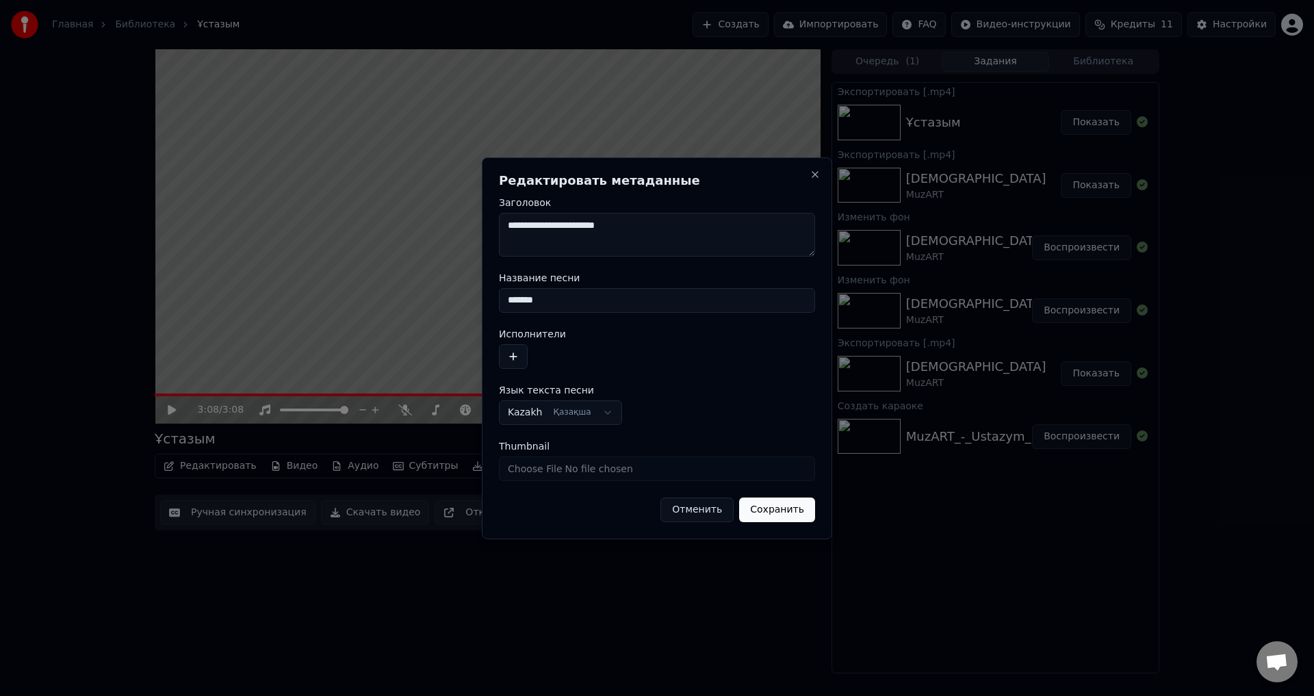
click at [505, 304] on input "*******" at bounding box center [657, 300] width 316 height 25
click at [739, 498] on button "Сохранить" at bounding box center [777, 510] width 76 height 25
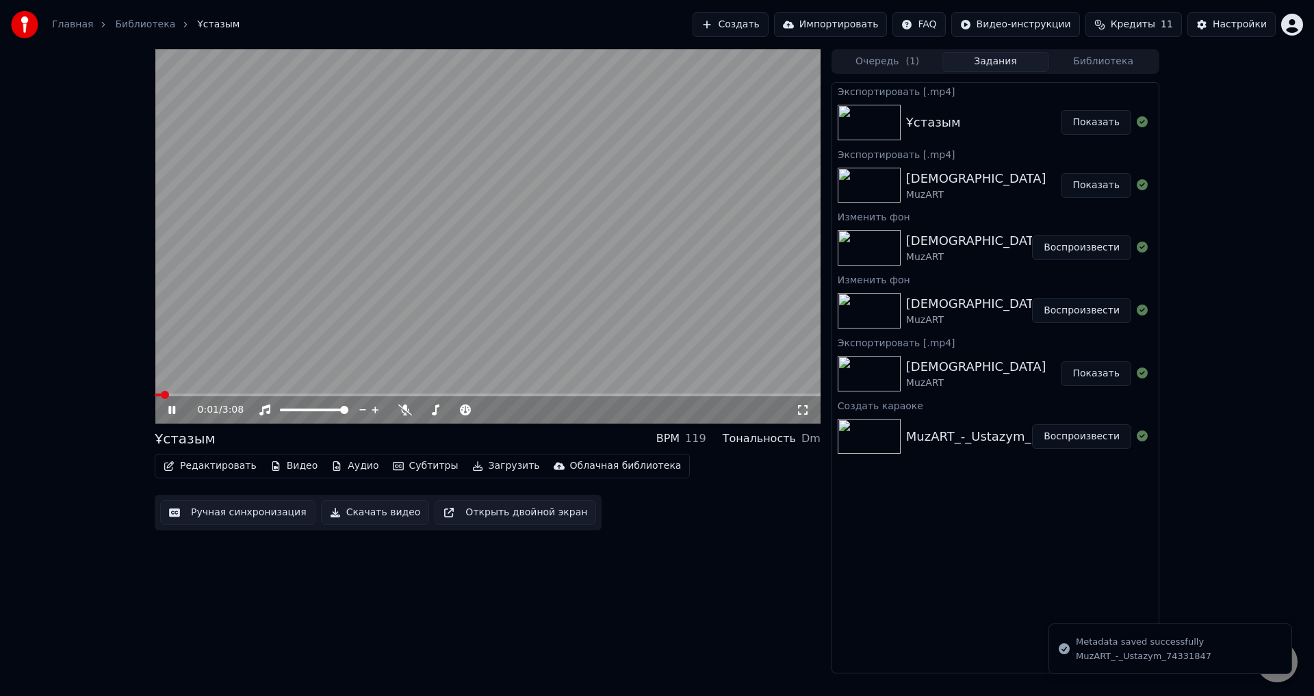
click at [359, 238] on video at bounding box center [488, 236] width 666 height 374
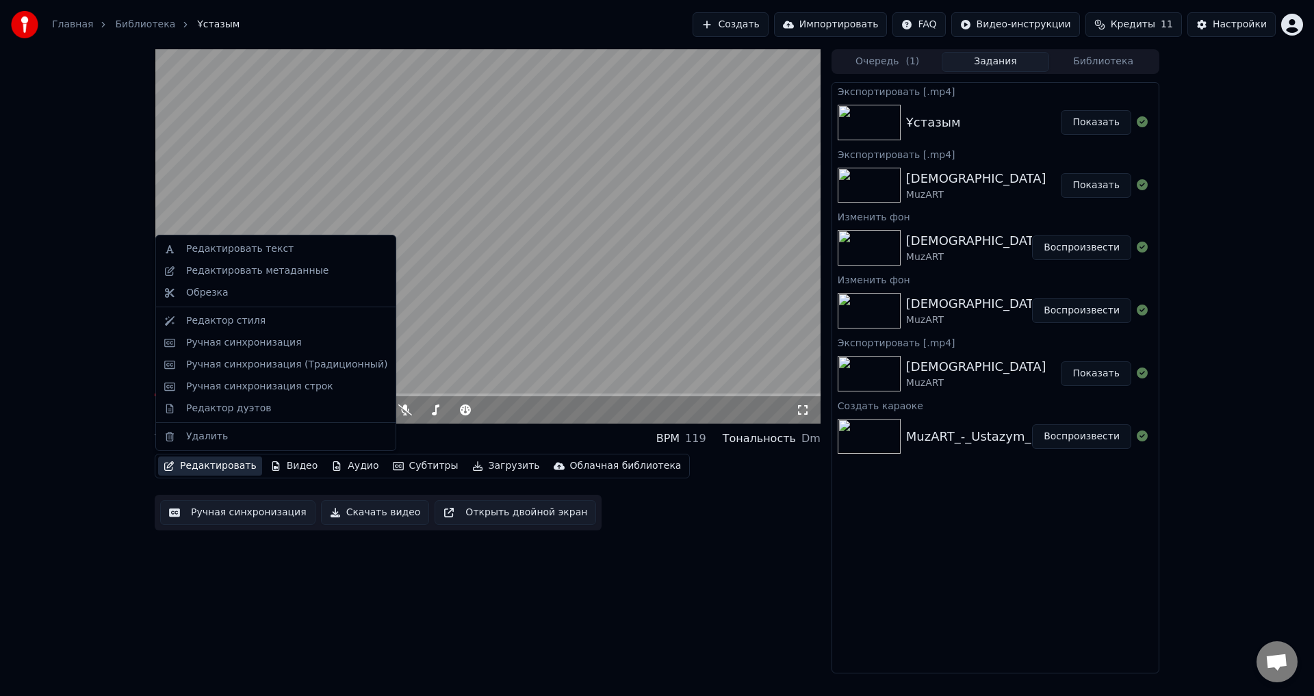
click at [199, 463] on button "Редактировать" at bounding box center [210, 466] width 104 height 19
click at [269, 326] on div "Редактор стиля" at bounding box center [286, 321] width 201 height 14
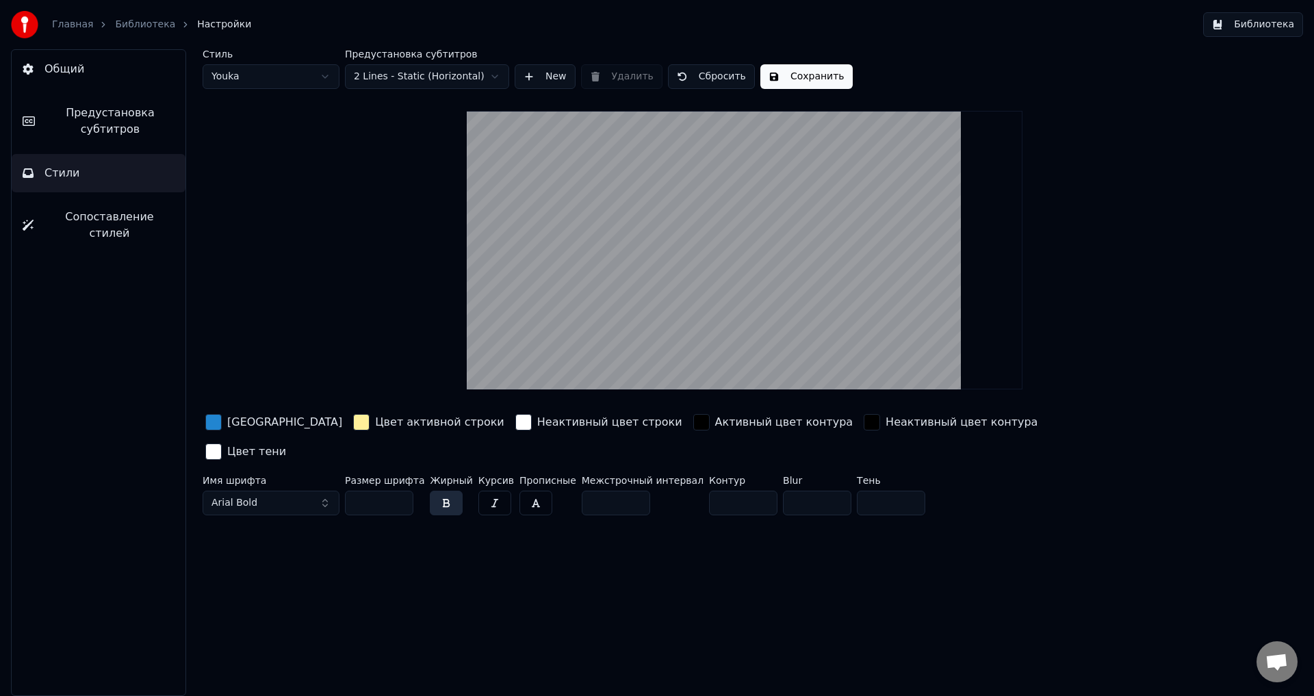
click at [616, 491] on input "*" at bounding box center [616, 503] width 68 height 25
type input "*"
click at [616, 491] on input "*" at bounding box center [616, 503] width 68 height 25
click at [394, 491] on input "**" at bounding box center [379, 503] width 68 height 25
click at [403, 491] on input "**" at bounding box center [379, 503] width 68 height 25
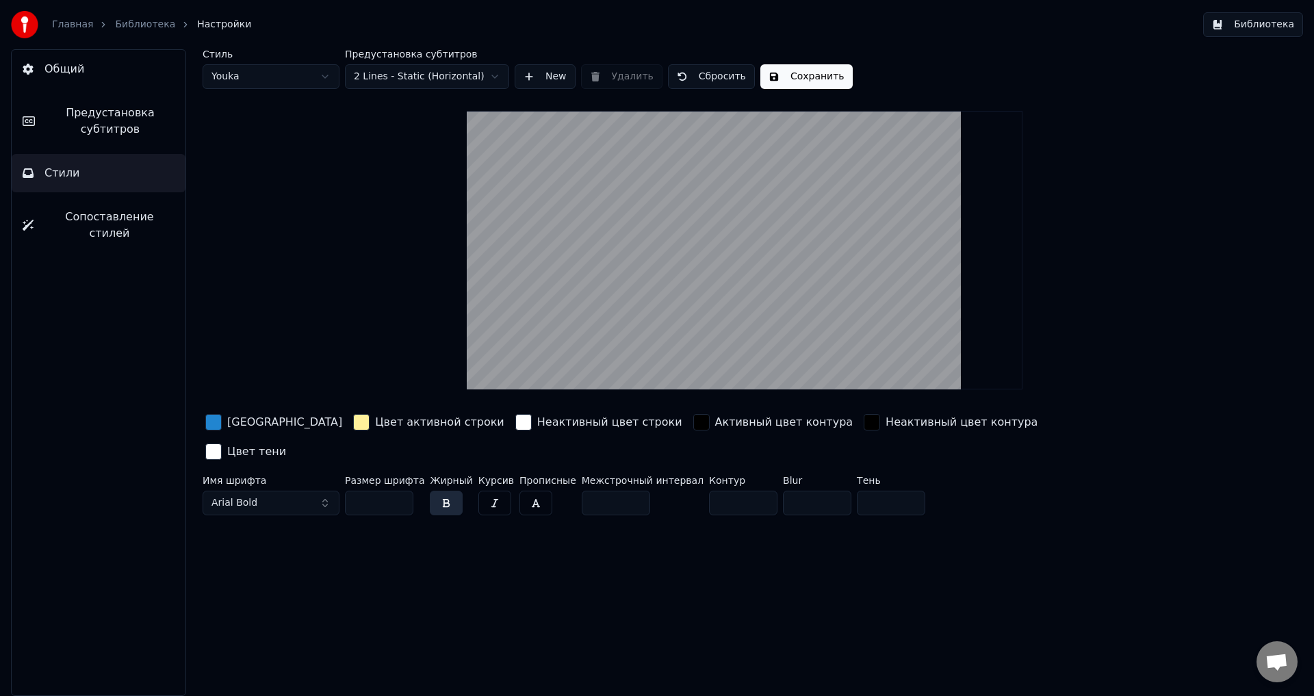
click at [403, 491] on input "**" at bounding box center [379, 503] width 68 height 25
type input "**"
click at [403, 491] on input "**" at bounding box center [379, 503] width 68 height 25
drag, startPoint x: 354, startPoint y: 474, endPoint x: 327, endPoint y: 473, distance: 26.7
click at [327, 476] on div "Имя шрифта Arial Bold Размер шрифта ** Жирный Курсив Прописные Межстрочный инте…" at bounding box center [663, 498] width 920 height 45
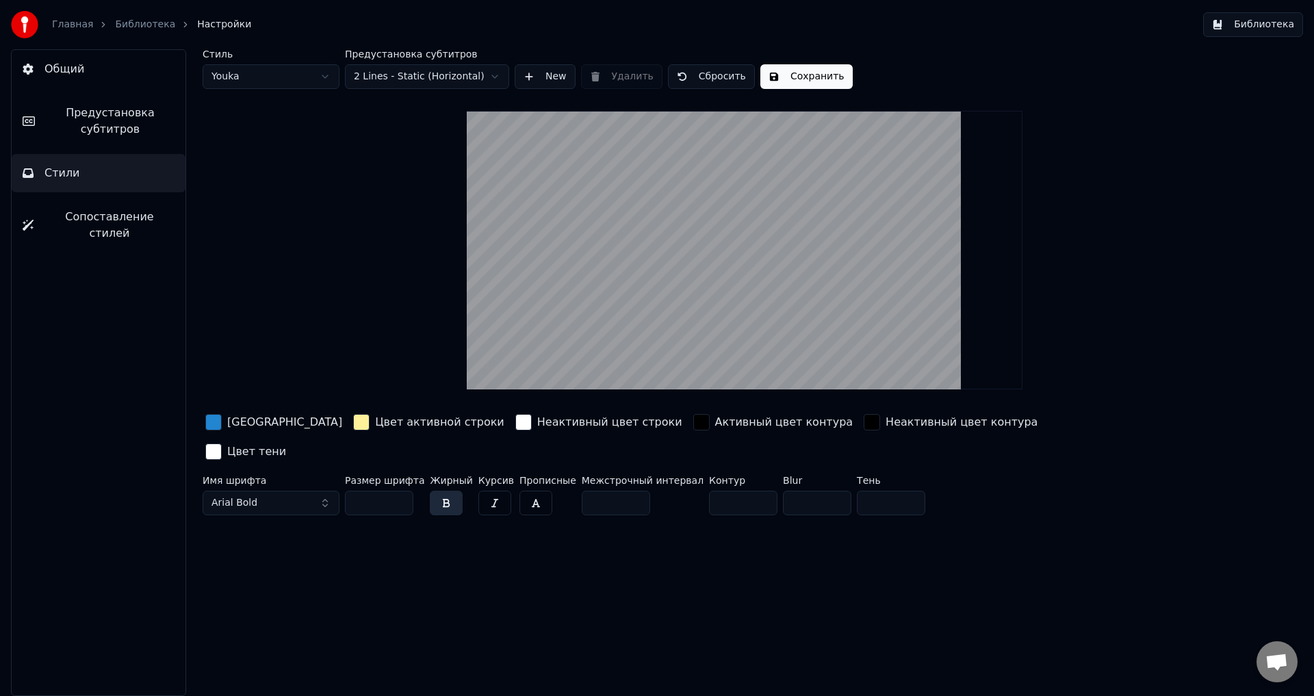
type input "*"
click at [767, 198] on video at bounding box center [745, 250] width 556 height 279
click at [261, 79] on html "Главная Библиотека Настройки Библиотека Общий Предустановка субтитров Стили Соп…" at bounding box center [657, 348] width 1314 height 696
click at [379, 238] on html "Главная Библиотека Настройки Библиотека Общий Предустановка субтитров Стили Соп…" at bounding box center [657, 348] width 1314 height 696
click at [251, 68] on html "Главная Библиотека Настройки Библиотека Общий Предустановка субтитров Стили Соп…" at bounding box center [657, 348] width 1314 height 696
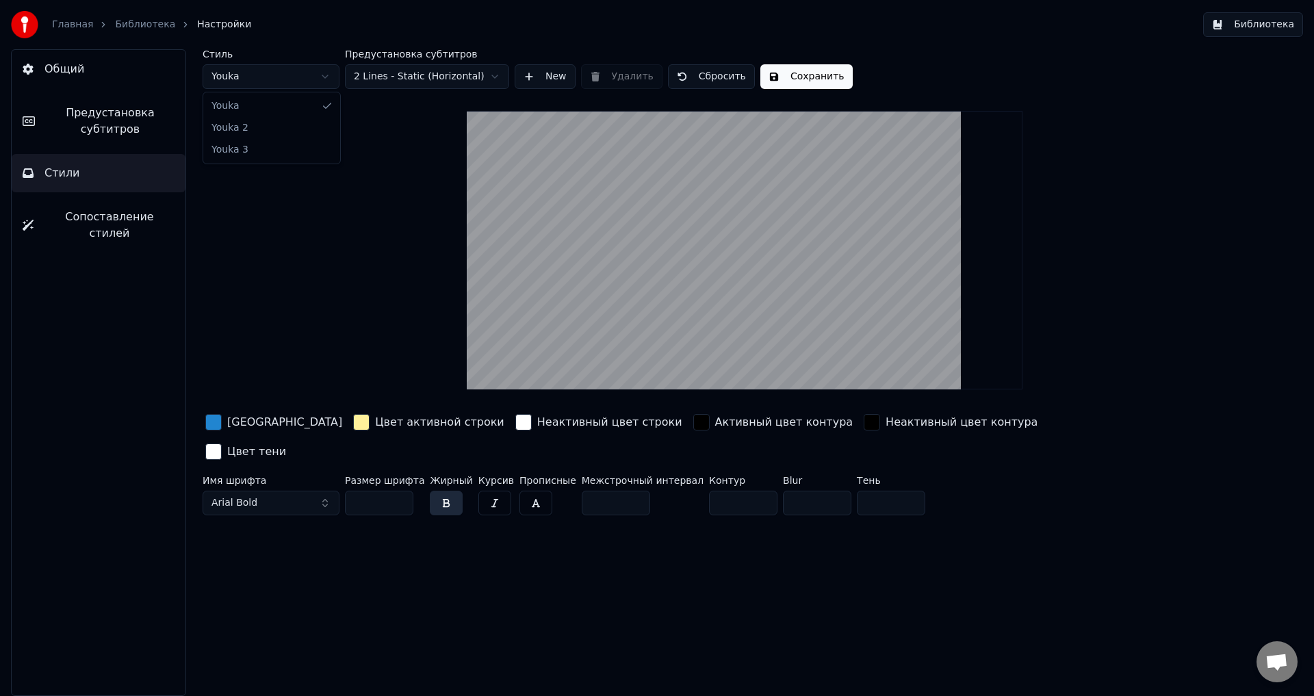
click at [407, 257] on html "Главная Библиотека Настройки Библиотека Общий Предустановка субтитров Стили Соп…" at bounding box center [657, 348] width 1314 height 696
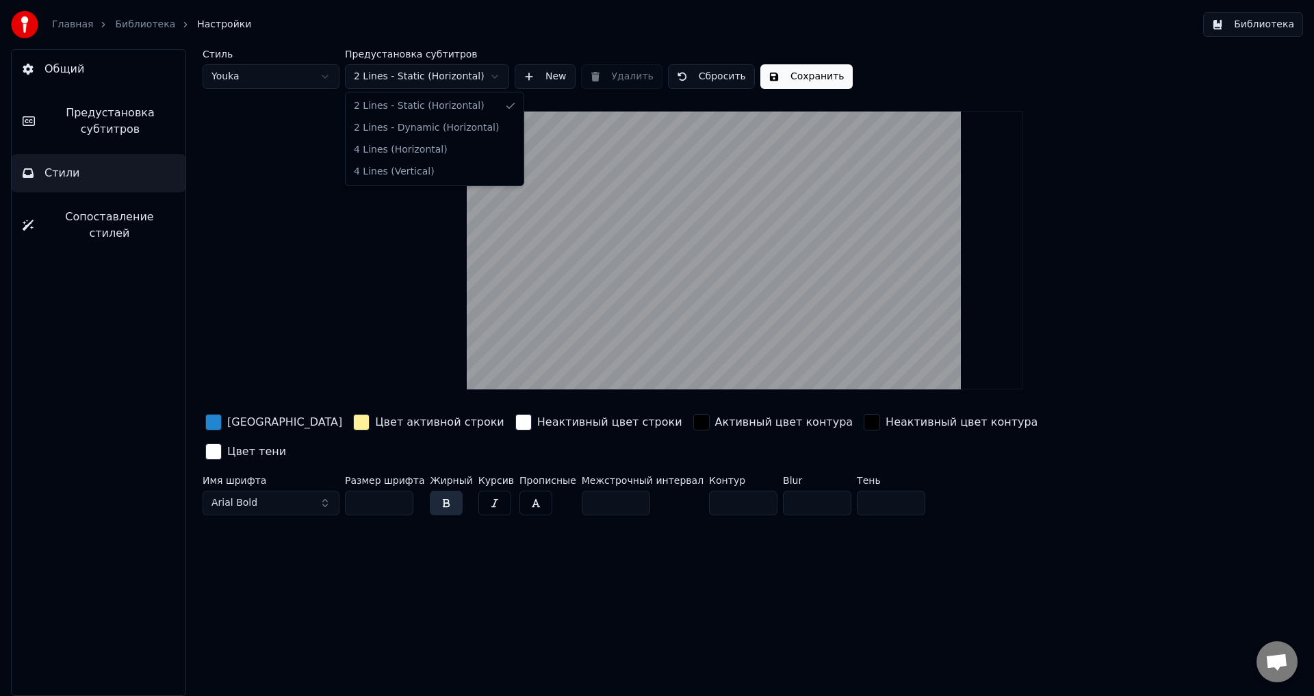
click at [394, 81] on html "Главная Библиотека Настройки Библиотека Общий Предустановка субтитров Стили Соп…" at bounding box center [657, 348] width 1314 height 696
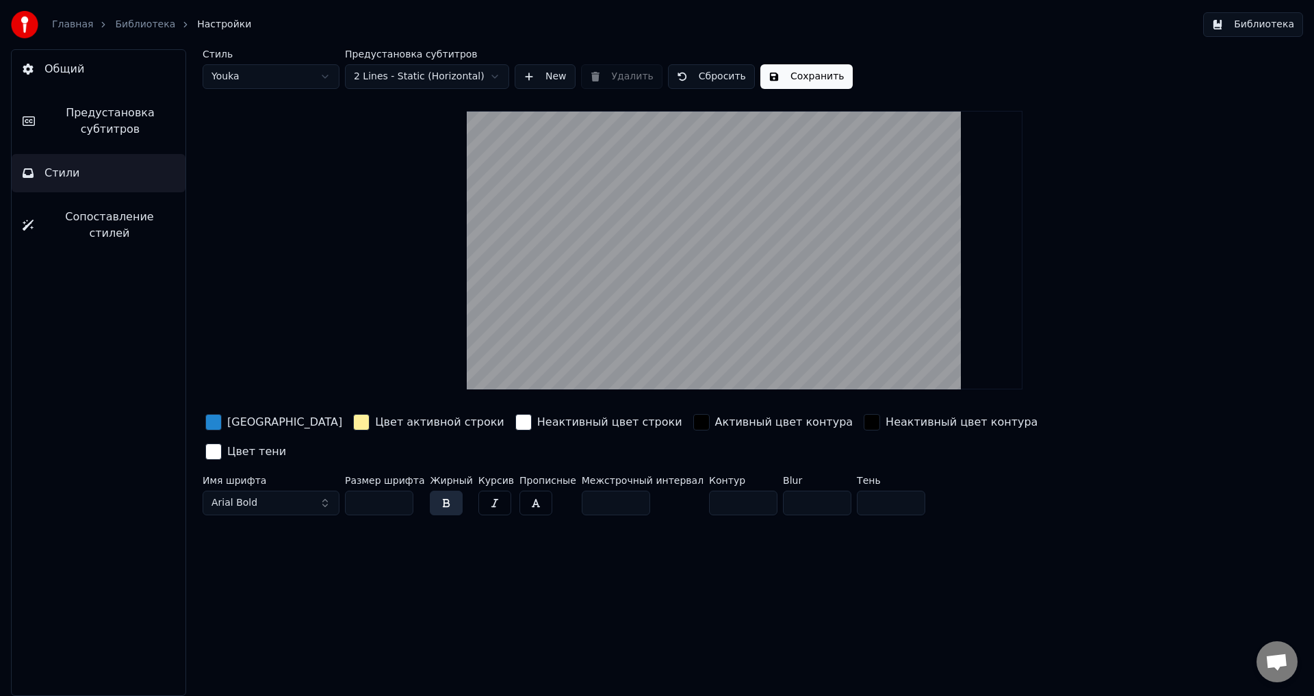
click at [301, 155] on html "Главная Библиотека Настройки Библиотека Общий Предустановка субтитров Стили Соп…" at bounding box center [657, 348] width 1314 height 696
click at [744, 298] on video at bounding box center [745, 250] width 556 height 279
click at [733, 183] on video at bounding box center [745, 250] width 556 height 279
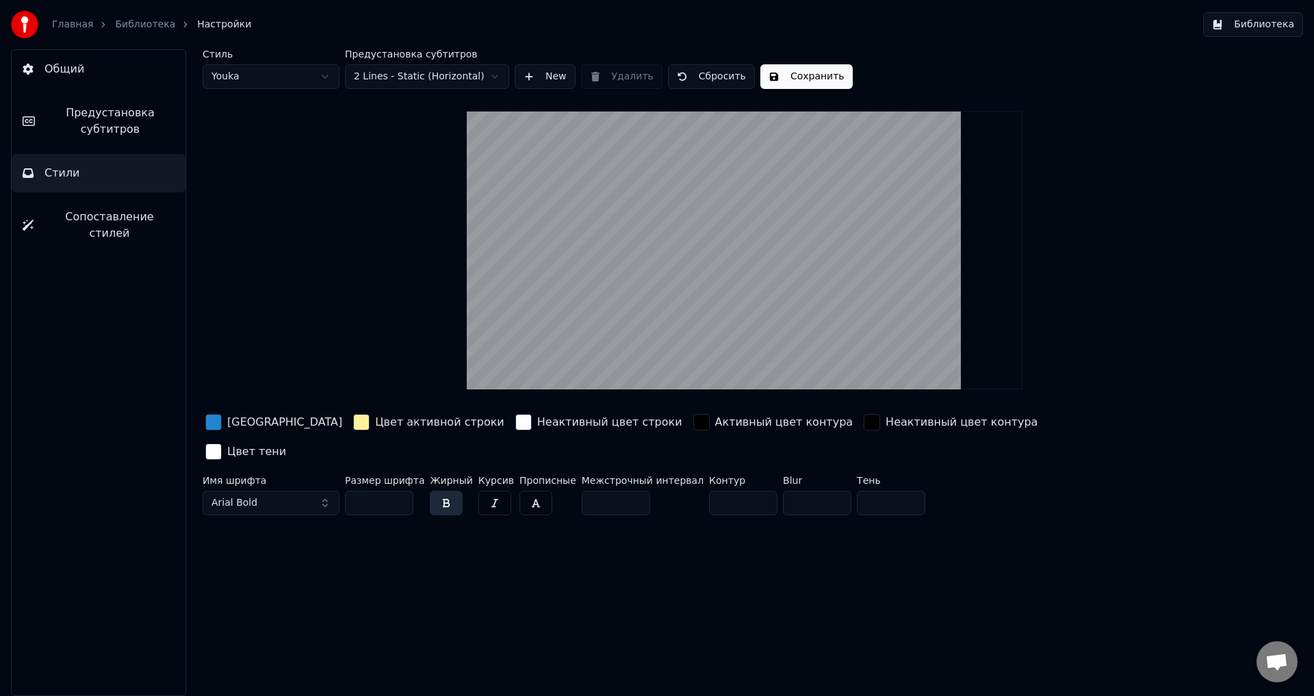
click at [733, 183] on video at bounding box center [745, 250] width 556 height 279
click at [259, 85] on html "Главная Библиотека Настройки Библиотека Общий Предустановка субтитров Стили Соп…" at bounding box center [657, 348] width 1314 height 696
type input "**"
click at [276, 77] on html "Главная Библиотека Настройки Библиотека Общий Предустановка субтитров Стили Соп…" at bounding box center [657, 348] width 1314 height 696
click at [277, 84] on html "Главная Библиотека Настройки Библиотека Общий Предустановка субтитров Стили Соп…" at bounding box center [657, 348] width 1314 height 696
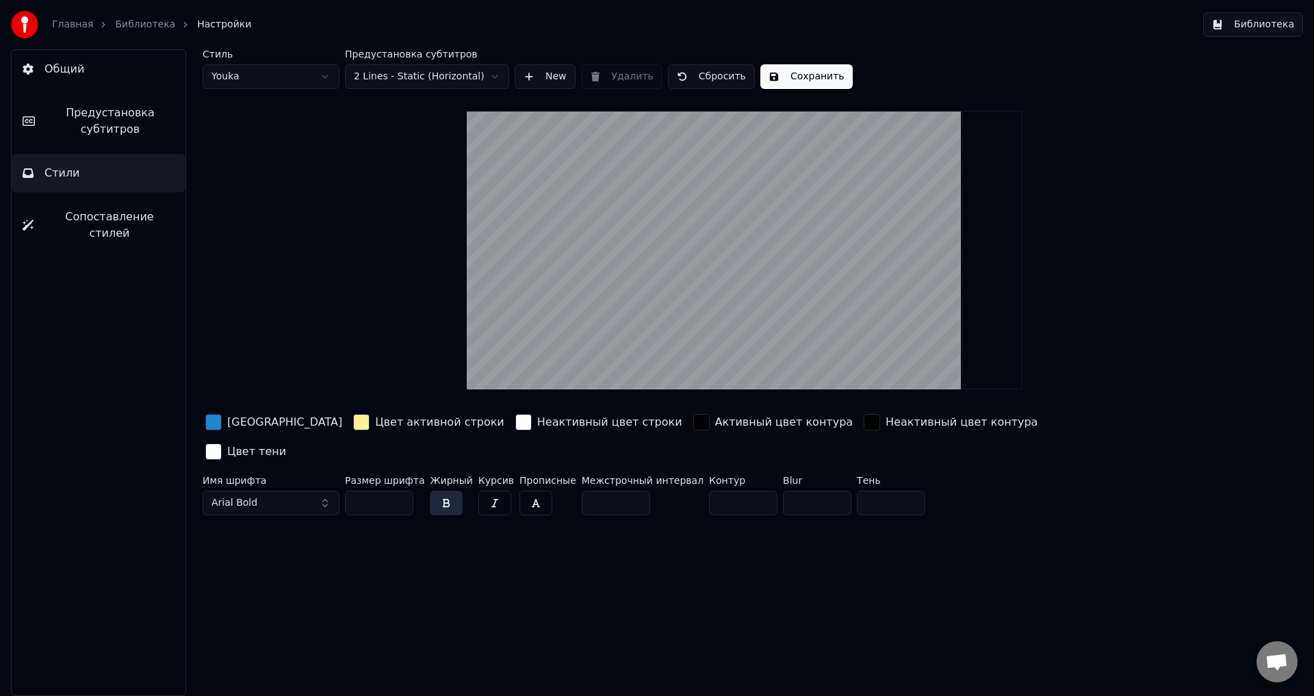
click at [105, 116] on span "Предустановка субтитров" at bounding box center [110, 121] width 129 height 33
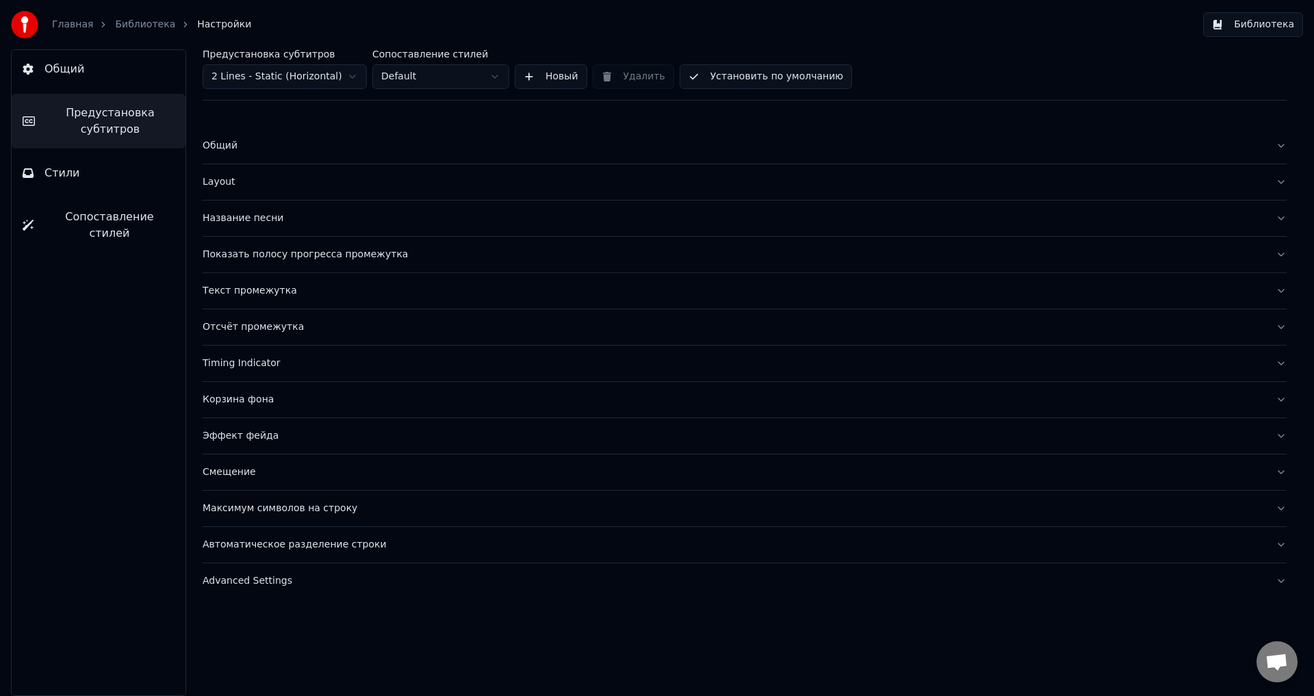
click at [238, 214] on div "Название песни" at bounding box center [734, 219] width 1062 height 14
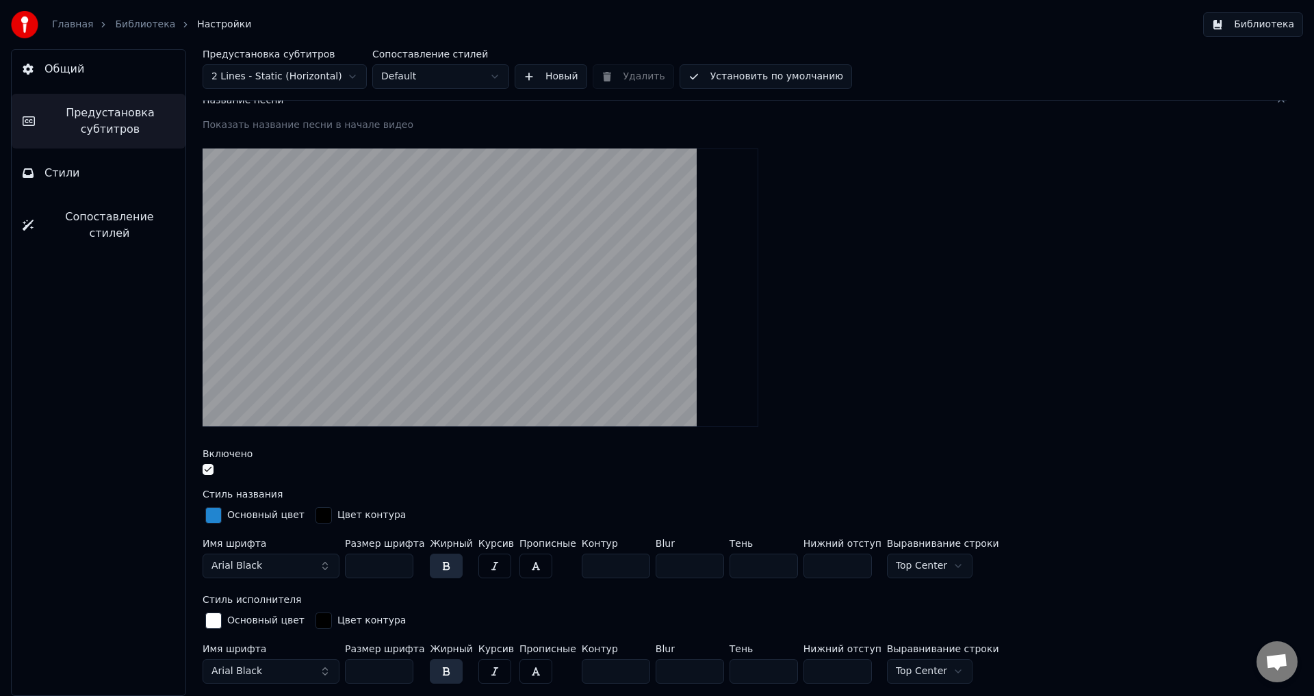
scroll to position [137, 0]
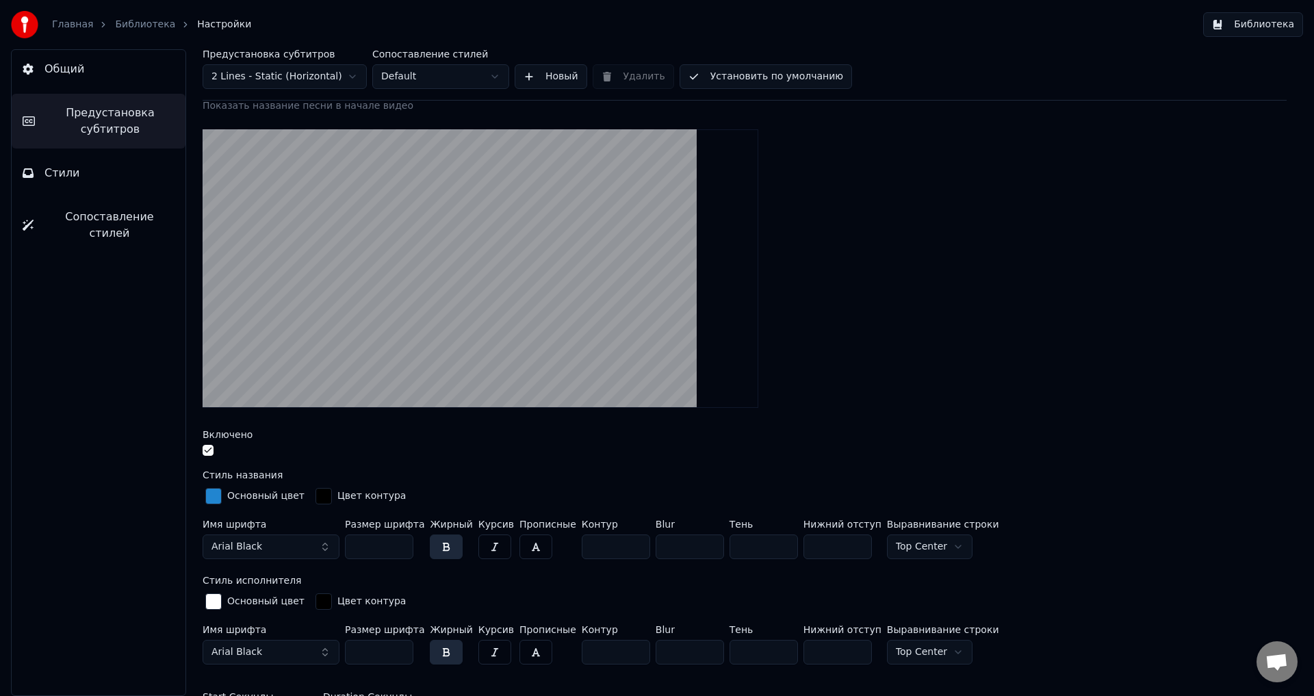
click at [893, 548] on html "Главная Библиотека Настройки Библиотека Общий Предустановка субтитров Стили Соп…" at bounding box center [657, 348] width 1314 height 696
click at [899, 545] on html "Главная Библиотека Настройки Библиотека Общий Предустановка субтитров Стили Соп…" at bounding box center [657, 348] width 1314 height 696
click at [115, 68] on button "Общий" at bounding box center [99, 69] width 174 height 38
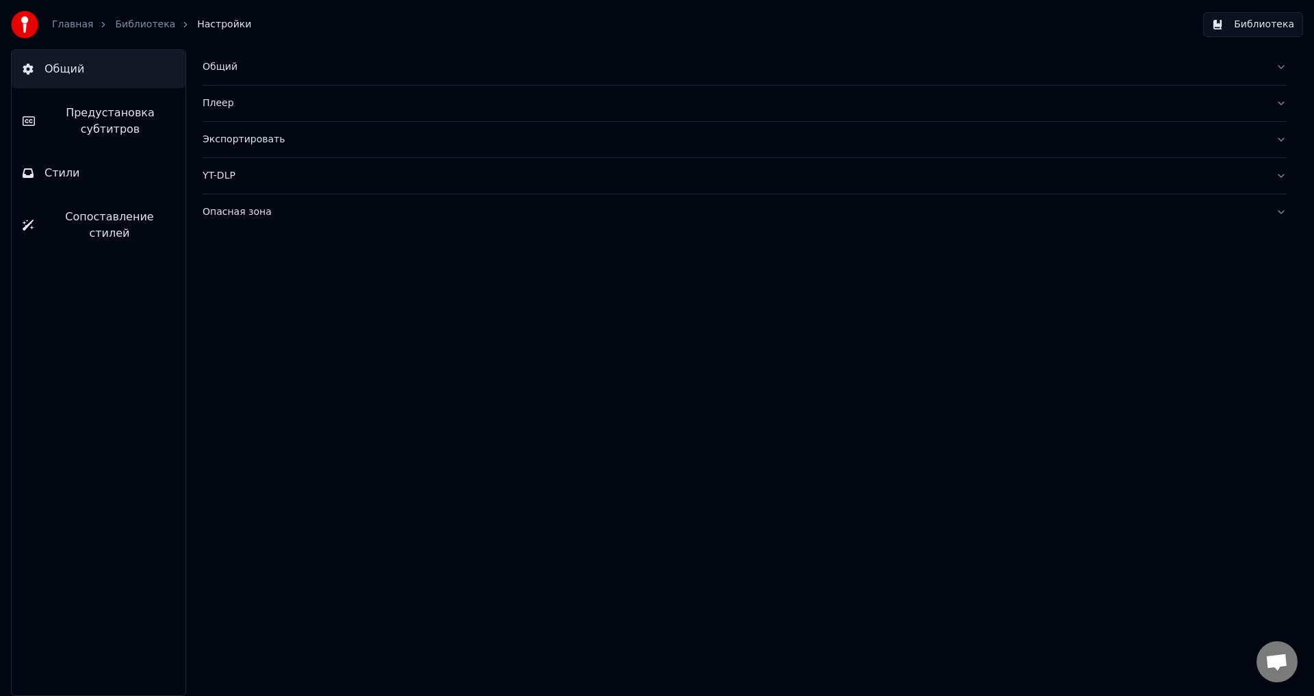
click at [86, 181] on button "Стили" at bounding box center [99, 173] width 174 height 38
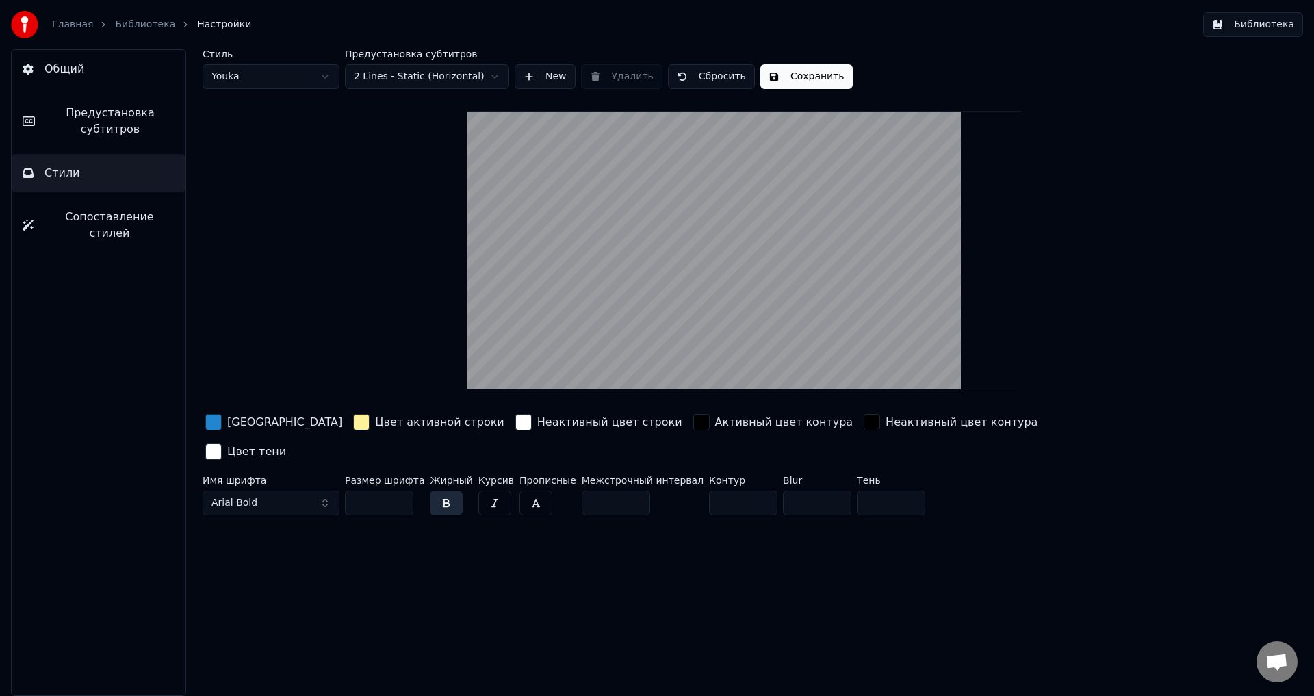
click at [126, 138] on button "Предустановка субтитров" at bounding box center [99, 121] width 174 height 55
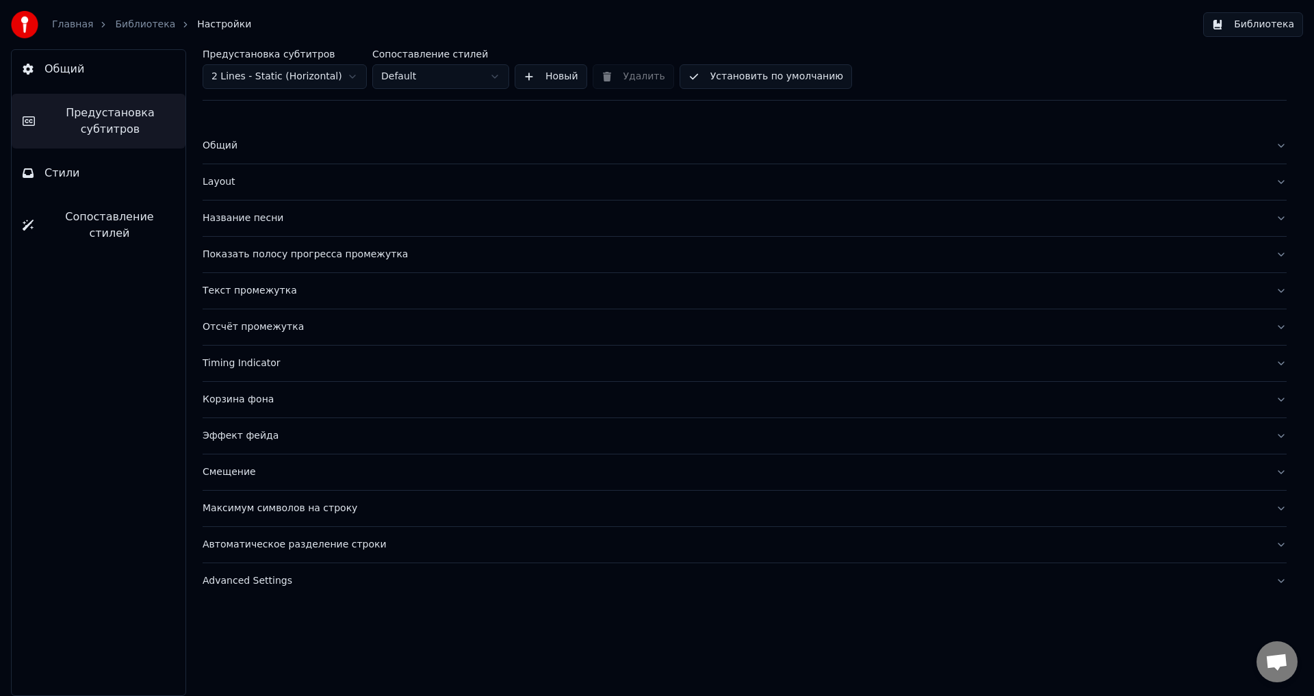
click at [318, 189] on button "Layout" at bounding box center [745, 182] width 1084 height 36
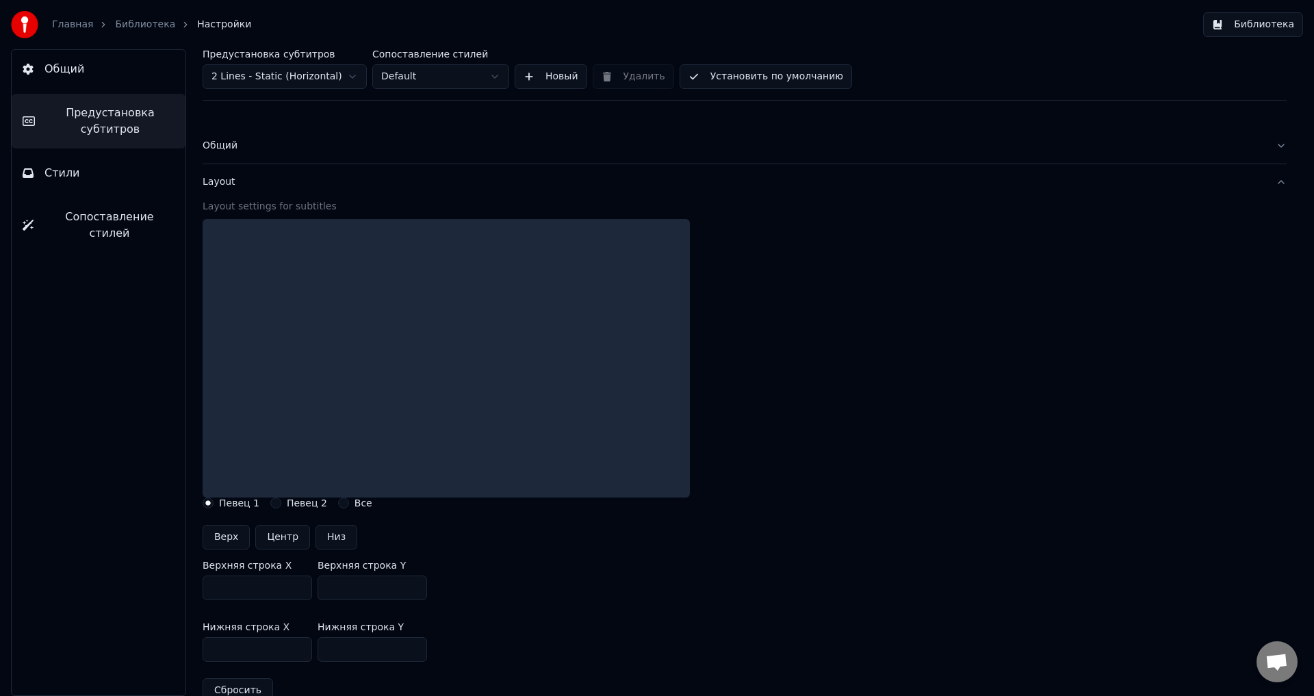
click at [313, 192] on button "Layout" at bounding box center [745, 182] width 1084 height 36
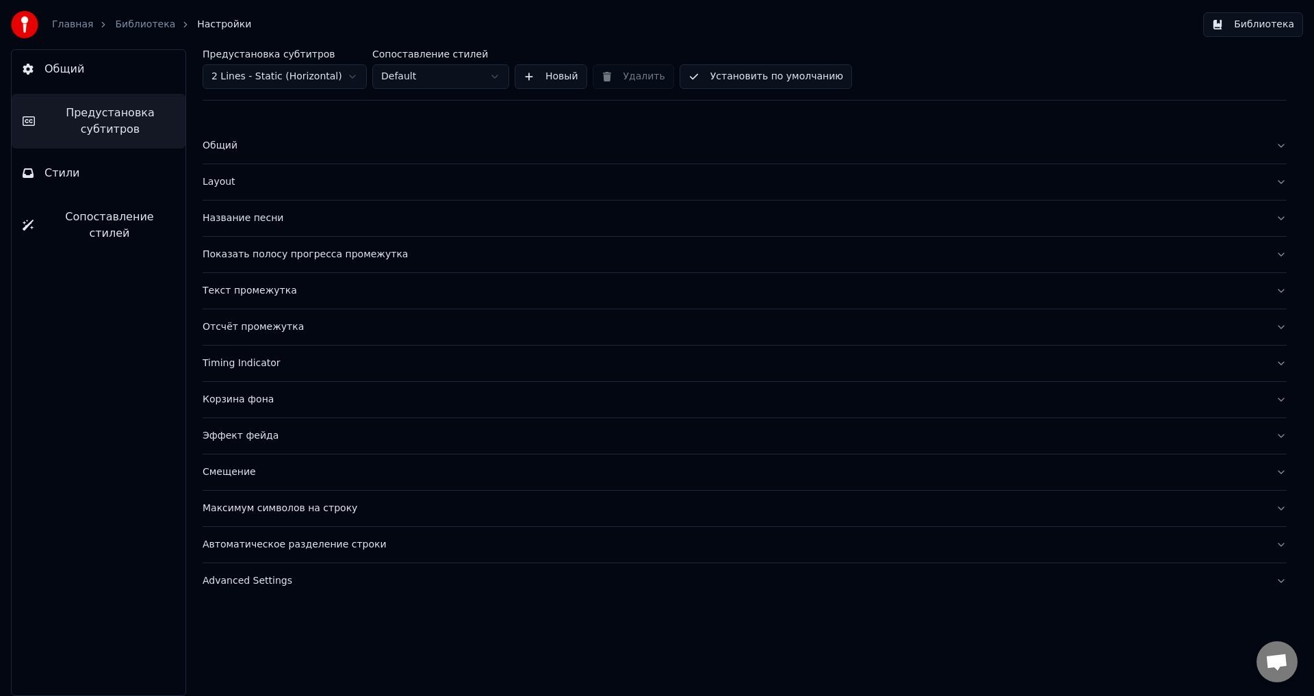
click at [327, 216] on div "Название песни" at bounding box center [734, 219] width 1062 height 14
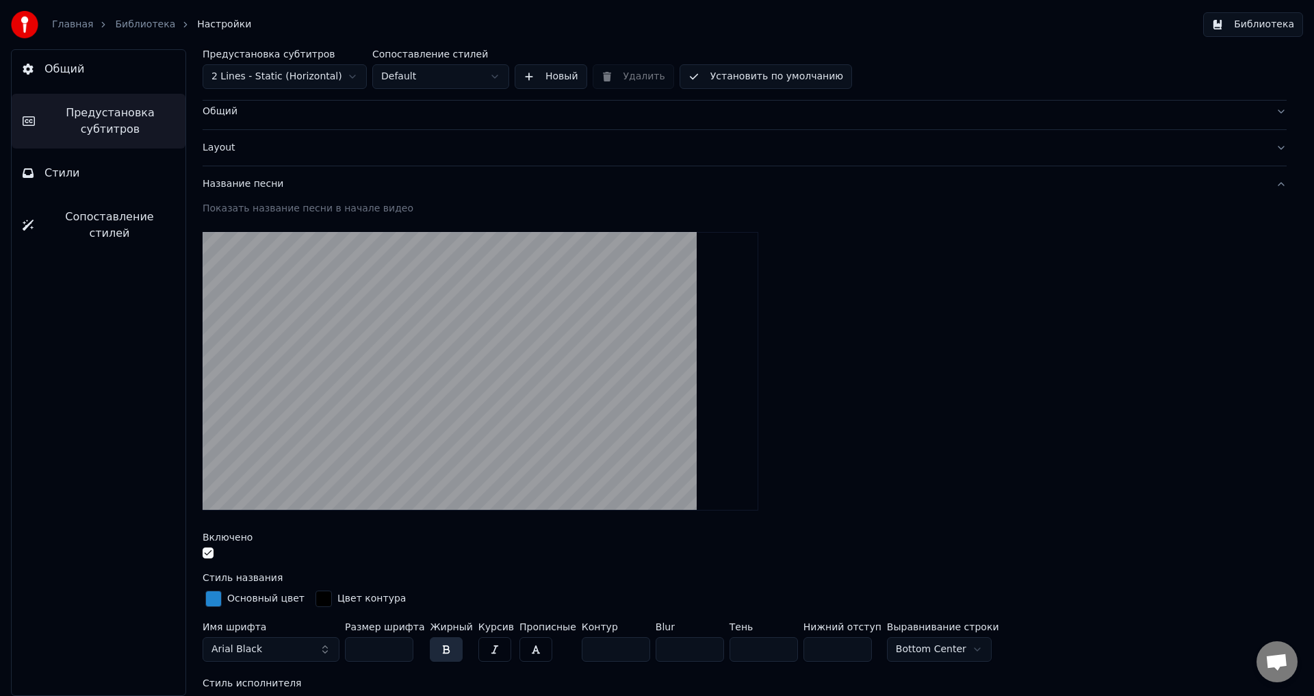
scroll to position [68, 0]
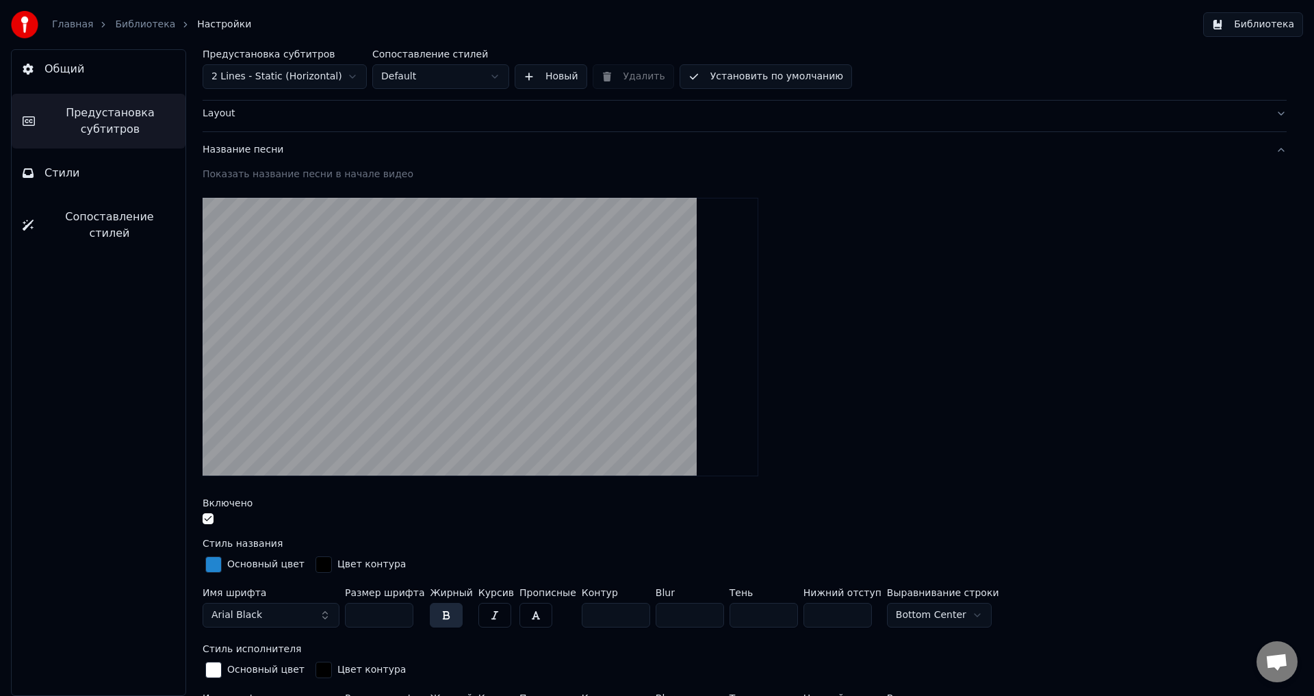
click at [892, 613] on html "Главная Библиотека Настройки Библиотека Общий Предустановка субтитров Стили Соп…" at bounding box center [657, 348] width 1314 height 696
click at [61, 175] on span "Стили" at bounding box center [62, 173] width 36 height 16
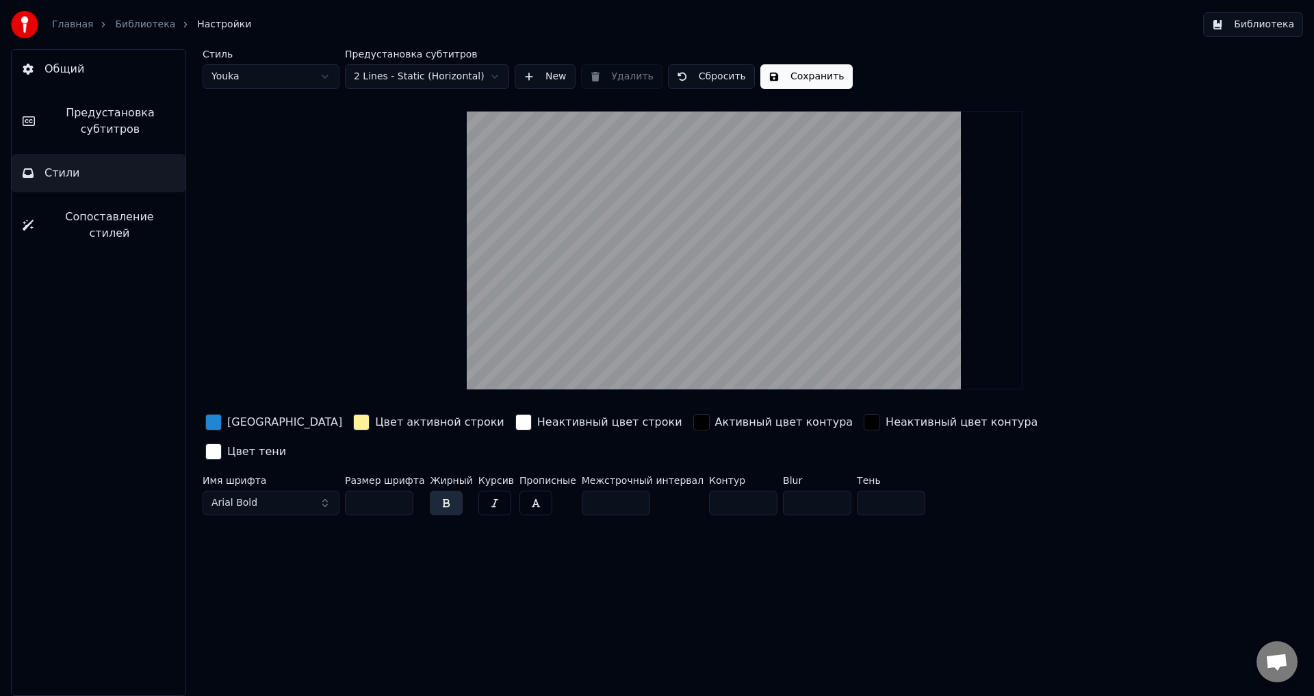
click at [144, 27] on link "Библиотека" at bounding box center [145, 25] width 60 height 14
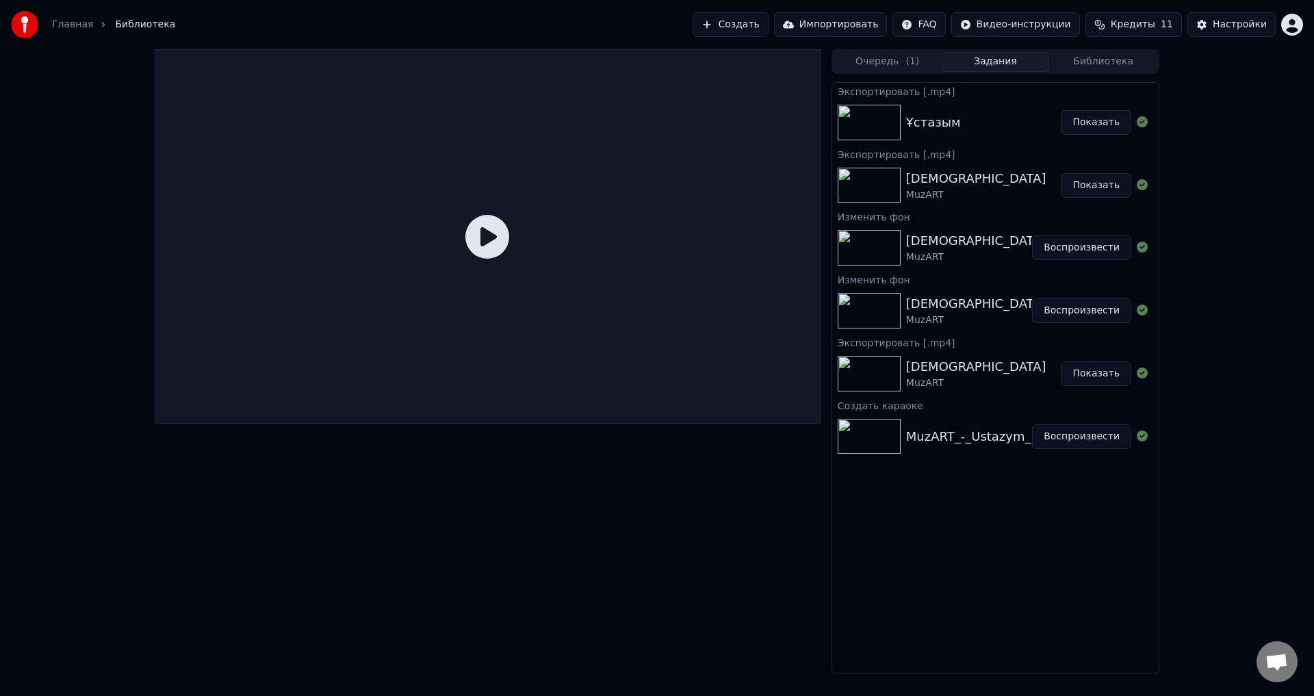
click at [479, 241] on icon at bounding box center [488, 237] width 44 height 44
click at [886, 64] on button "Очередь ( 1 )" at bounding box center [888, 62] width 108 height 20
click at [995, 65] on button "Задания" at bounding box center [996, 62] width 108 height 20
click at [485, 237] on icon at bounding box center [488, 237] width 44 height 44
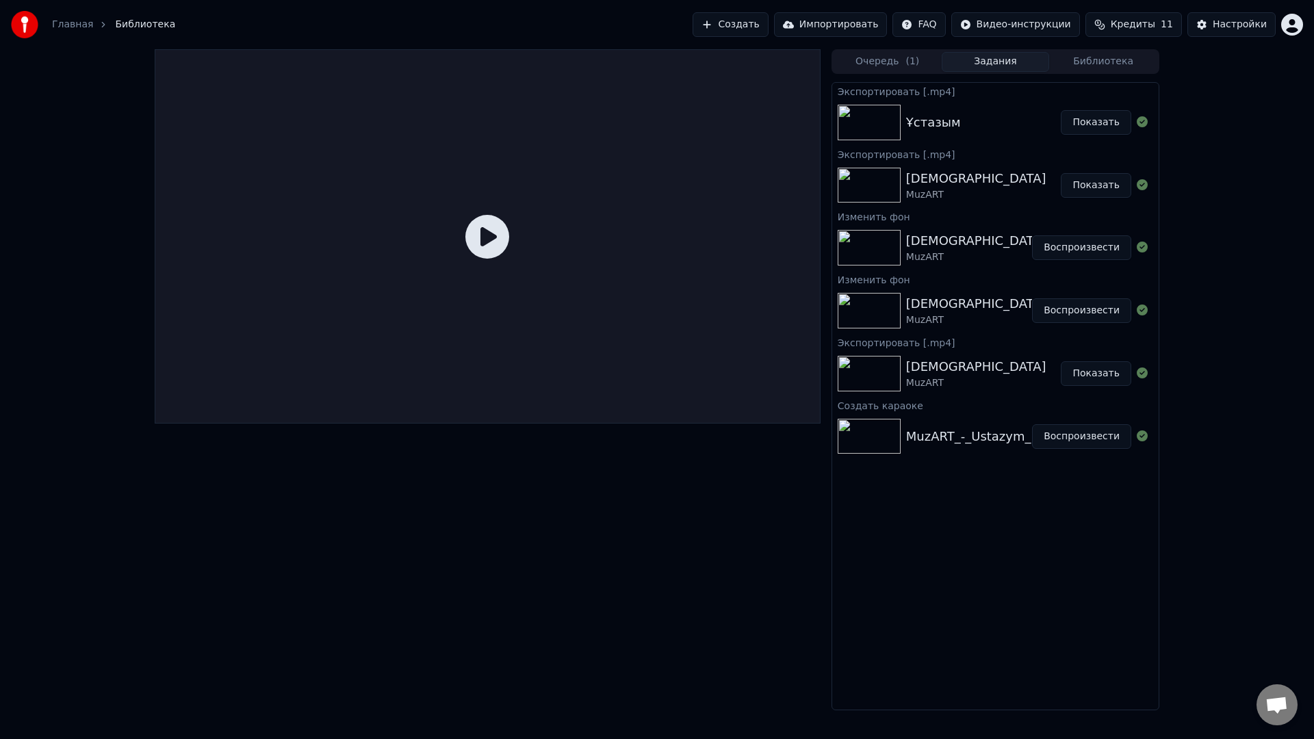
click at [482, 257] on div at bounding box center [488, 236] width 666 height 374
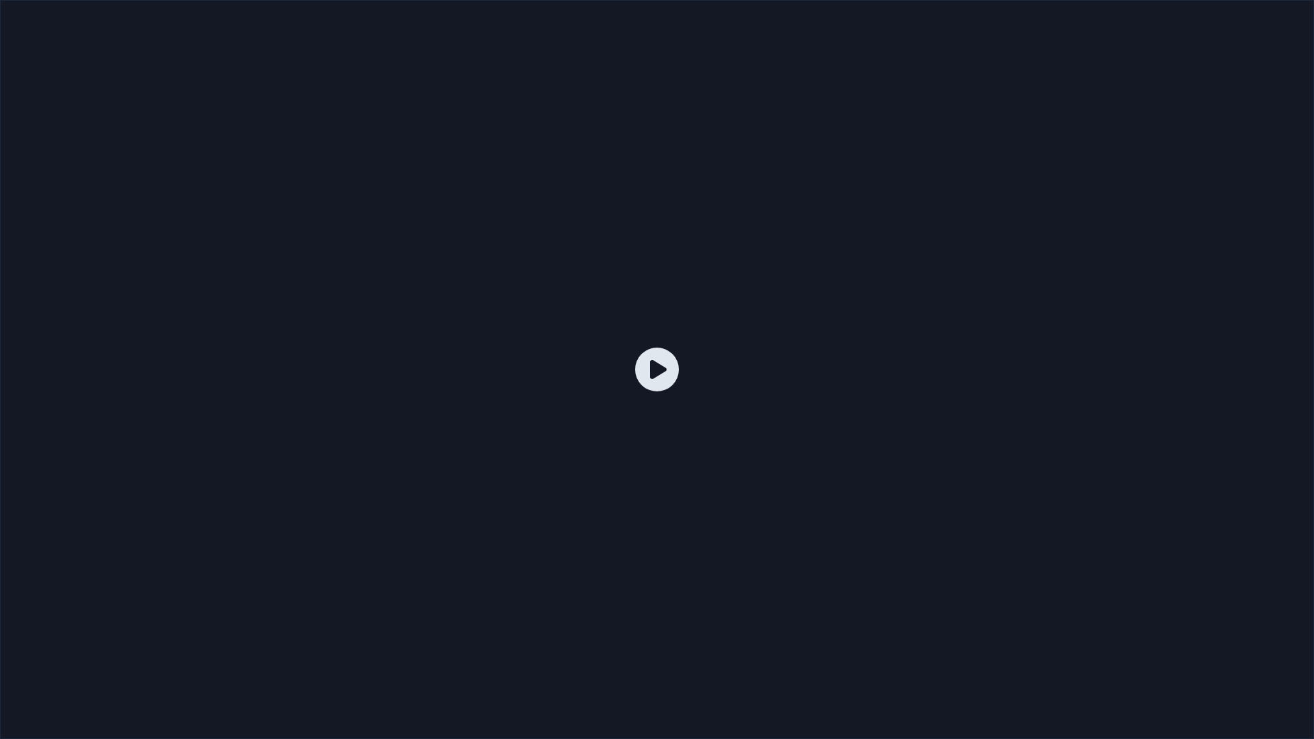
click at [606, 393] on div at bounding box center [657, 369] width 1314 height 739
click at [602, 392] on div at bounding box center [657, 369] width 1314 height 739
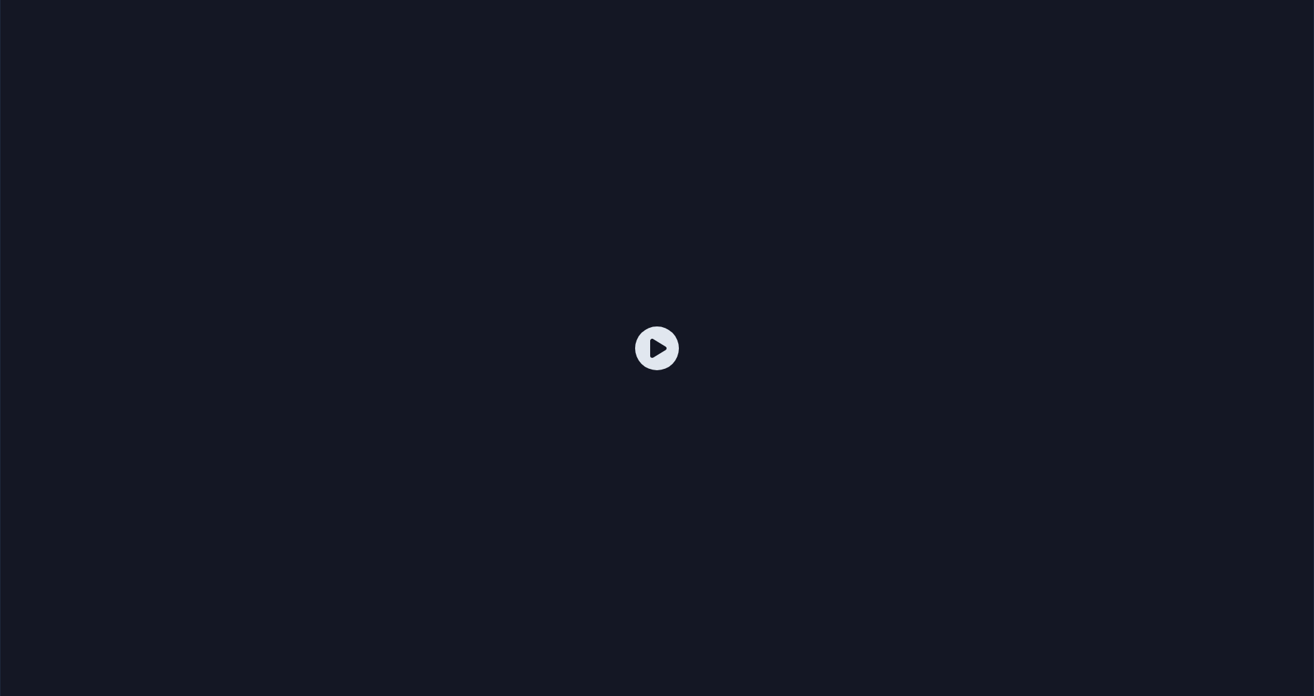
click at [935, 114] on div "Ұстазым" at bounding box center [933, 122] width 55 height 19
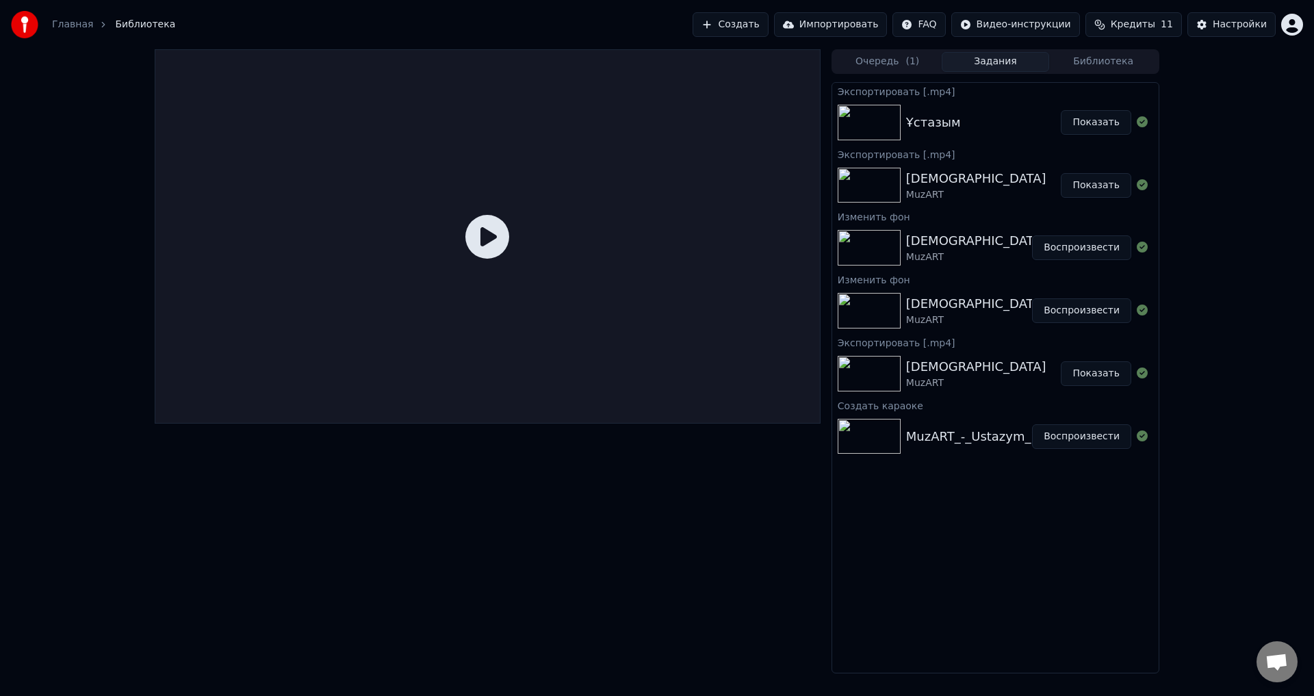
click at [1101, 127] on button "Показать" at bounding box center [1096, 122] width 71 height 25
click at [892, 64] on button "Очередь ( 1 )" at bounding box center [888, 62] width 108 height 20
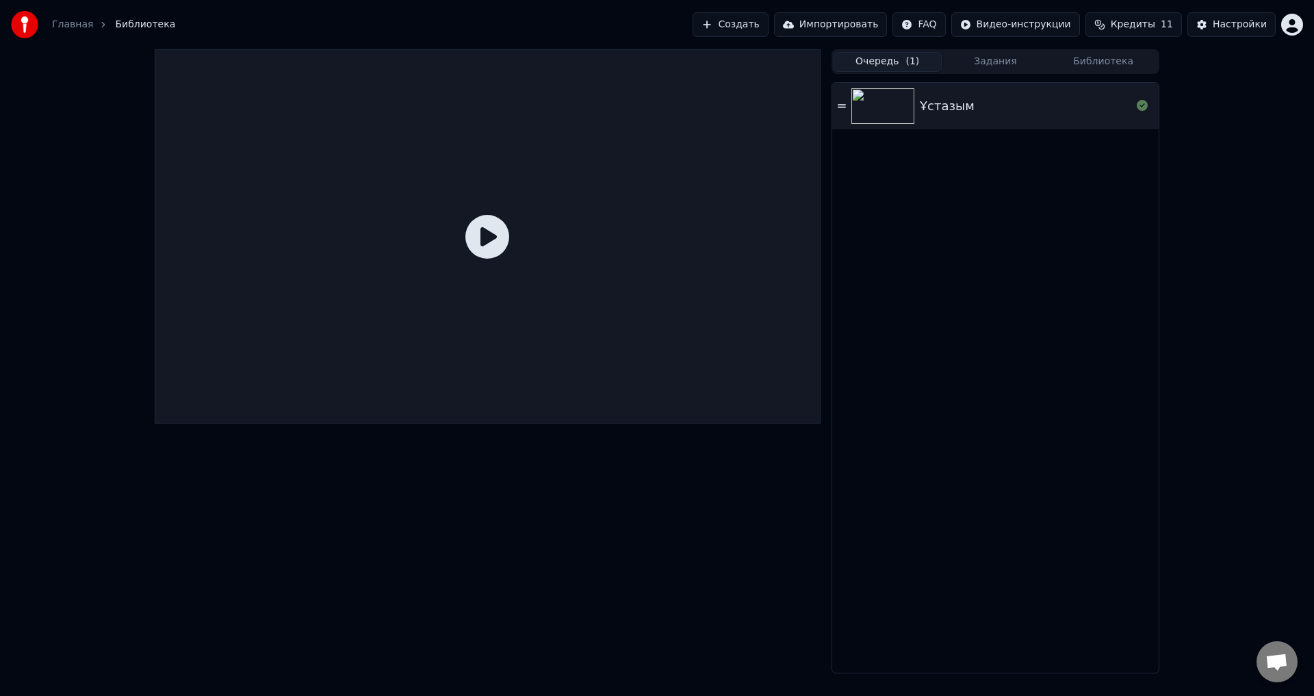
click at [733, 154] on div at bounding box center [488, 236] width 666 height 374
drag, startPoint x: 496, startPoint y: 223, endPoint x: 487, endPoint y: 225, distance: 9.1
click at [494, 223] on icon at bounding box center [488, 237] width 44 height 44
click at [469, 229] on icon at bounding box center [488, 237] width 44 height 44
click at [64, 27] on link "Главная" at bounding box center [72, 25] width 41 height 14
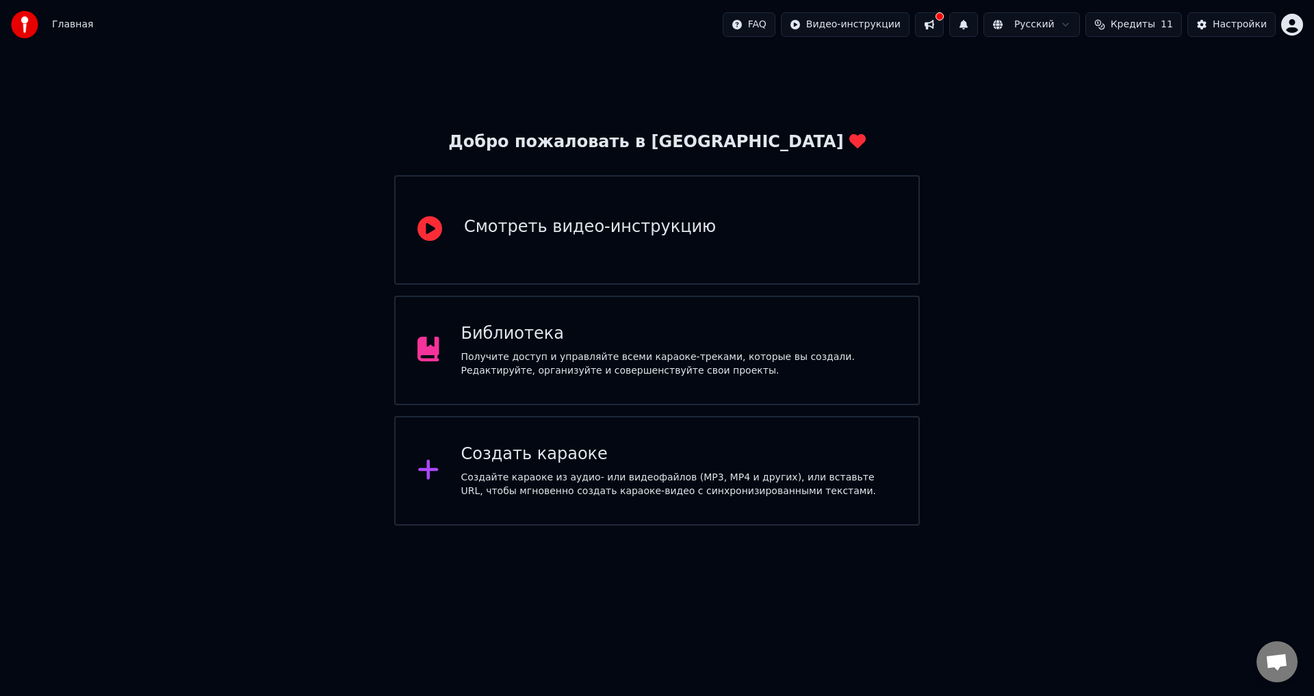
click at [735, 259] on div "Смотреть видео-инструкцию" at bounding box center [657, 230] width 526 height 110
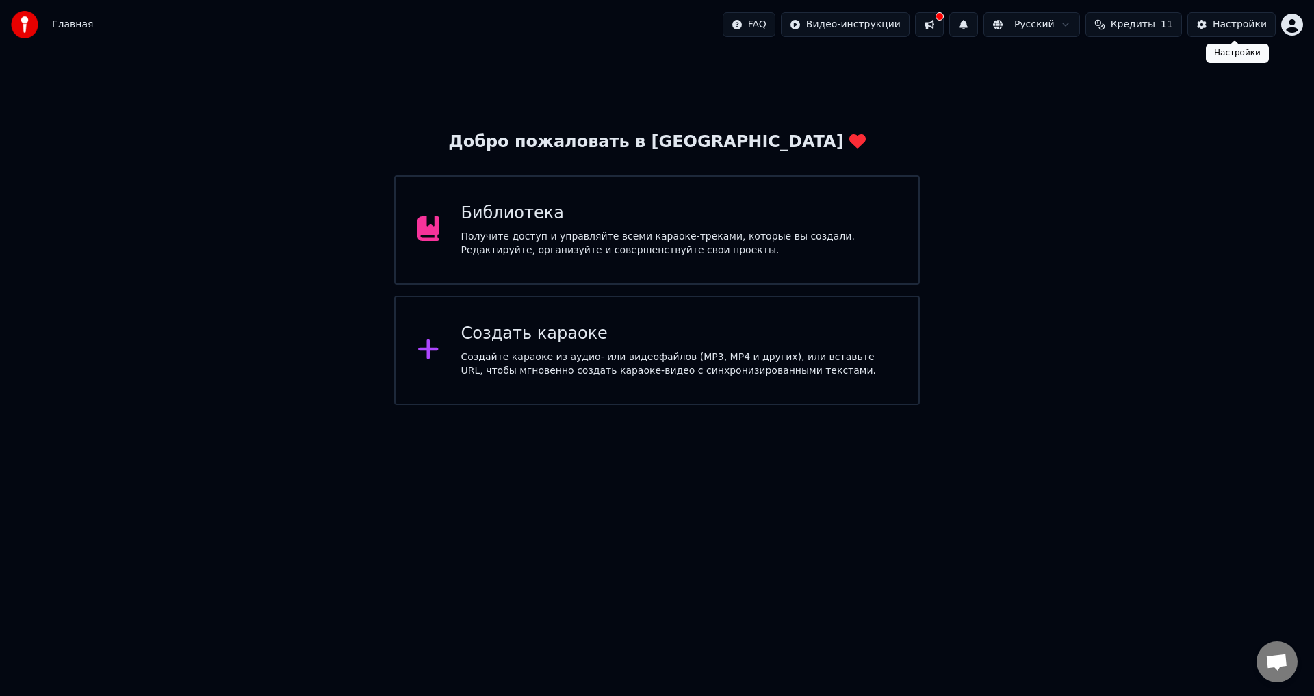
click at [1227, 29] on div "Настройки" at bounding box center [1240, 25] width 54 height 14
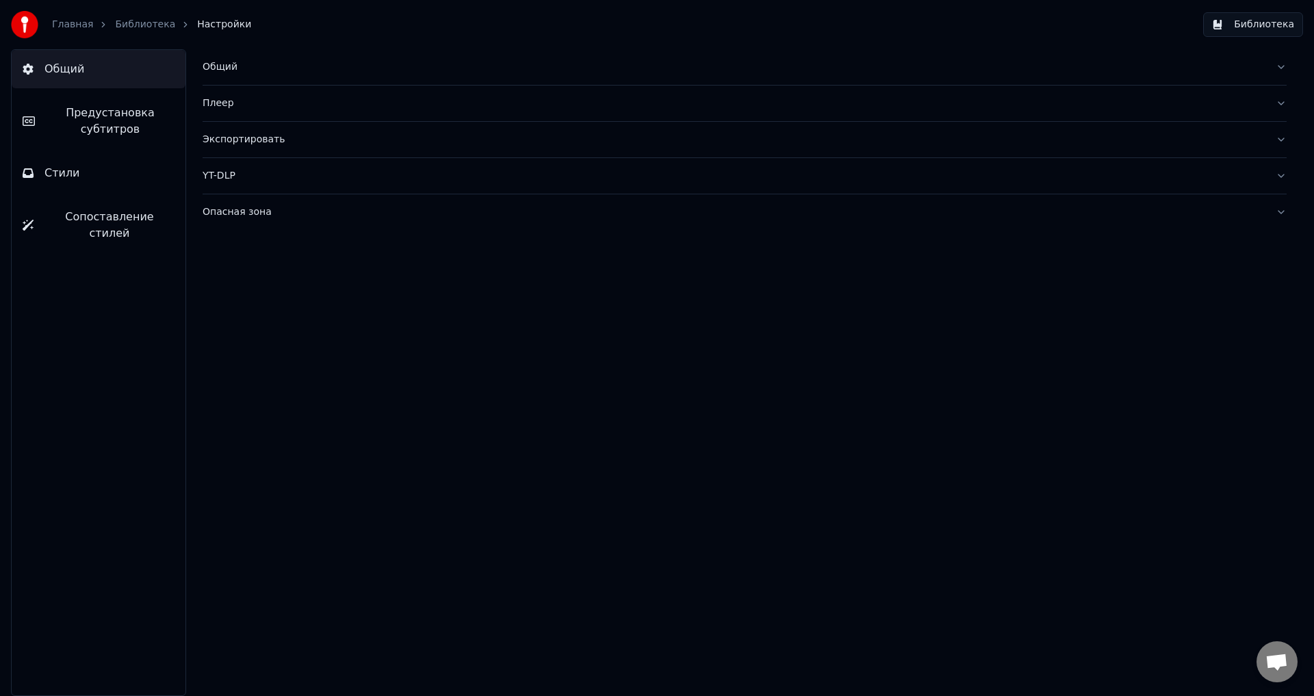
click at [147, 19] on link "Библиотека" at bounding box center [145, 25] width 60 height 14
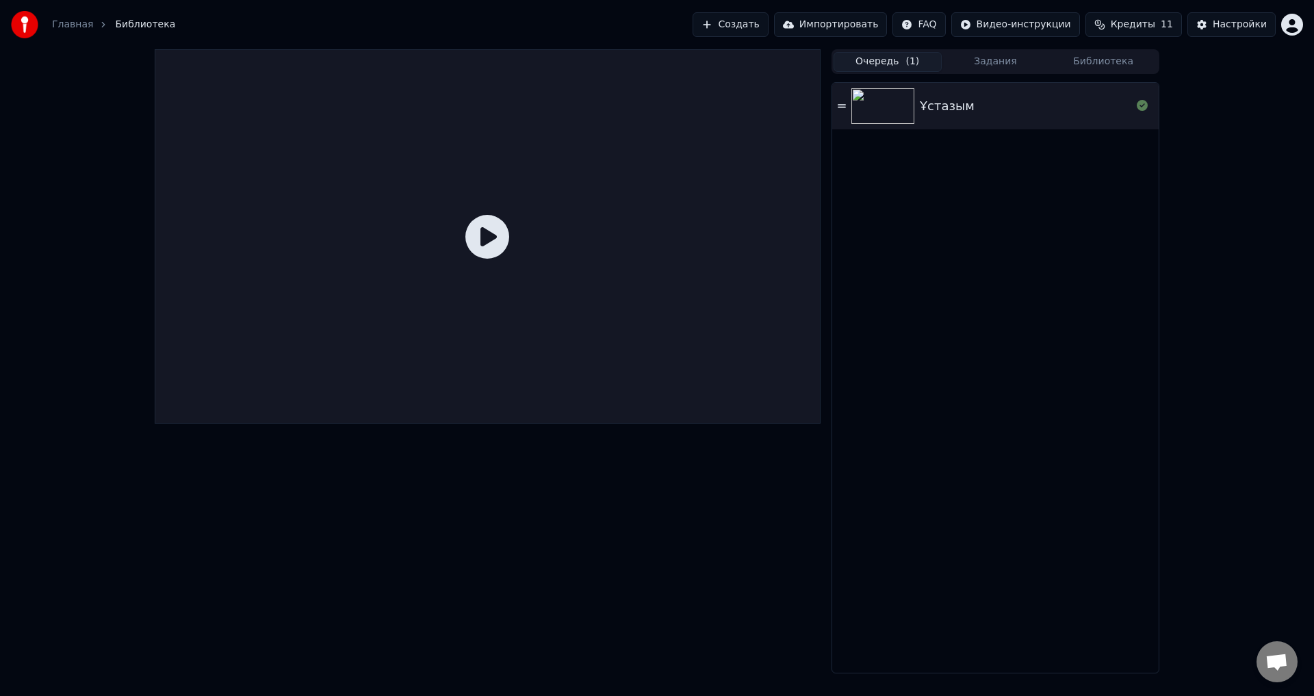
click at [980, 123] on div "Ұстазым" at bounding box center [995, 106] width 327 height 47
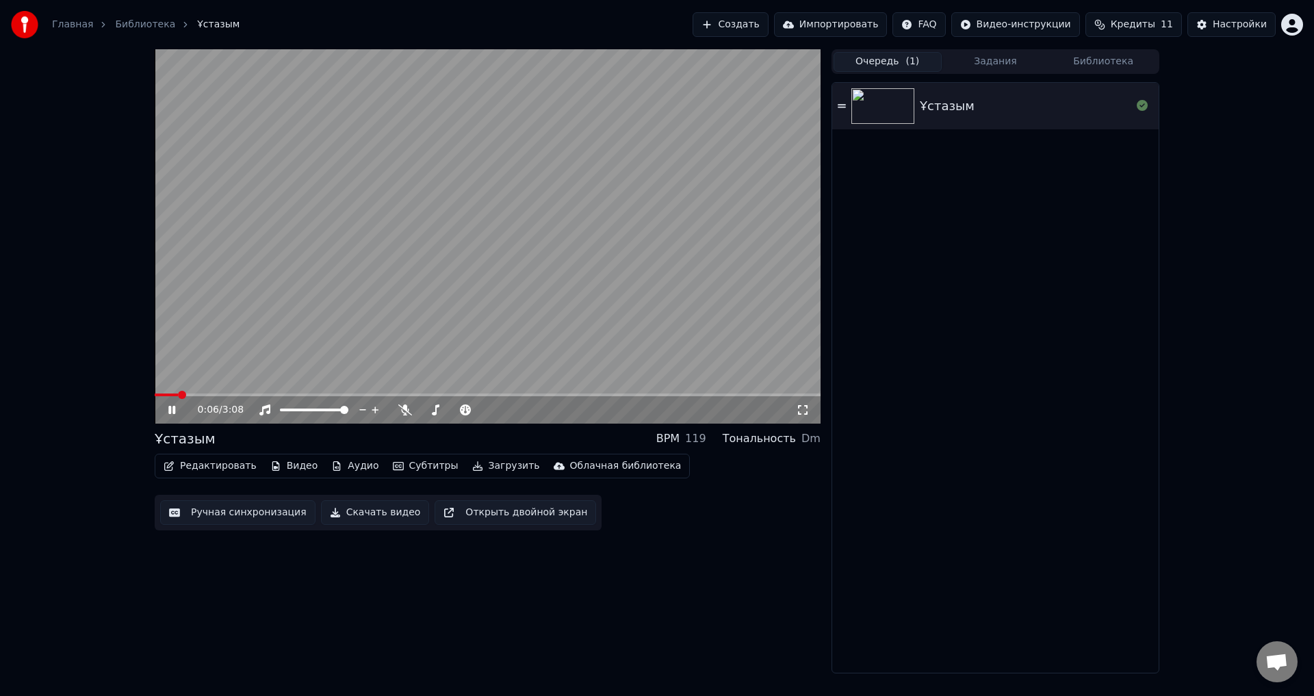
click at [353, 513] on button "Скачать видео" at bounding box center [375, 512] width 109 height 25
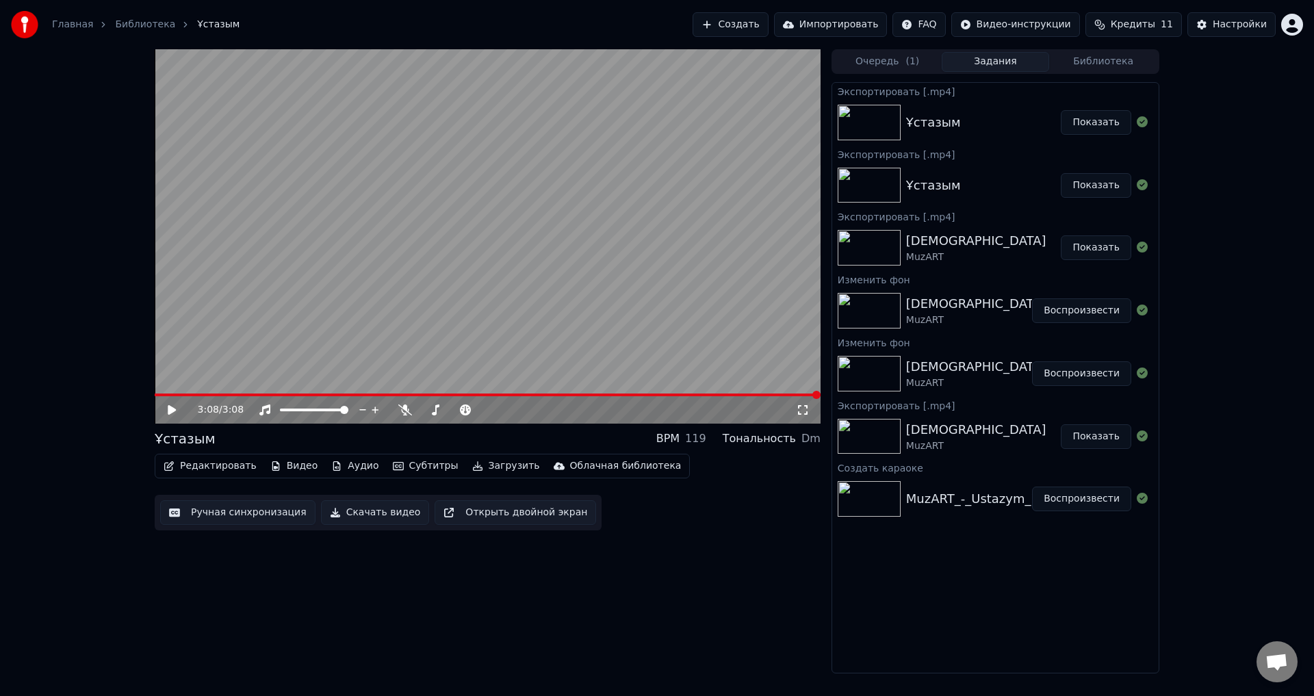
click at [1089, 125] on button "Показать" at bounding box center [1096, 122] width 71 height 25
